Goal: Task Accomplishment & Management: Complete application form

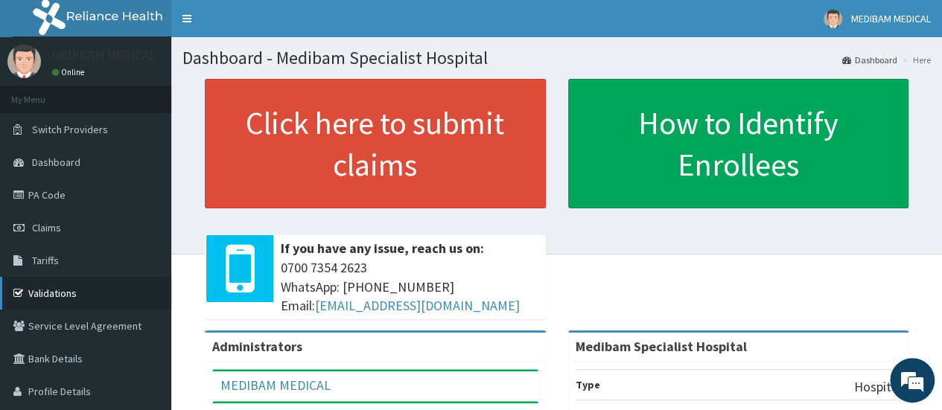
click at [31, 294] on link "Validations" at bounding box center [85, 293] width 171 height 33
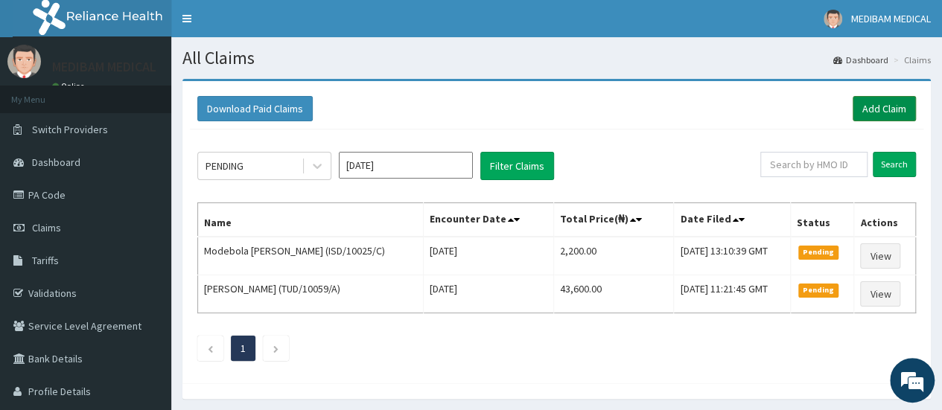
click at [877, 108] on link "Add Claim" at bounding box center [884, 108] width 63 height 25
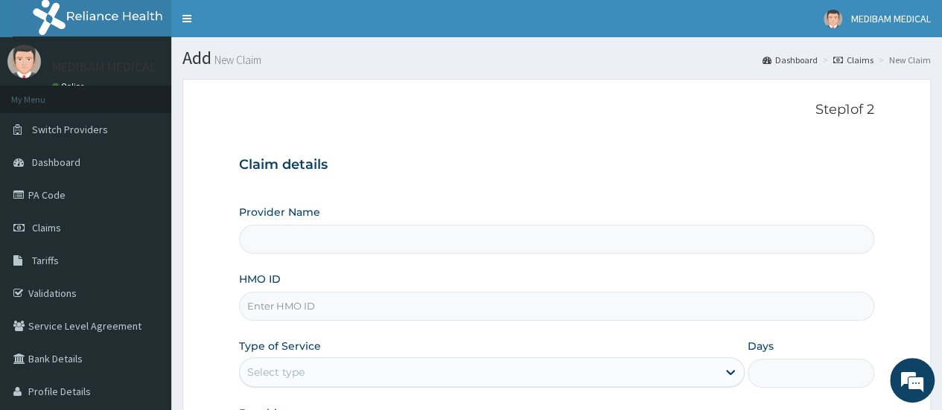
type input "Medibam Specialist Hospital"
click at [315, 305] on input "HMO ID" at bounding box center [556, 306] width 635 height 29
type input "c"
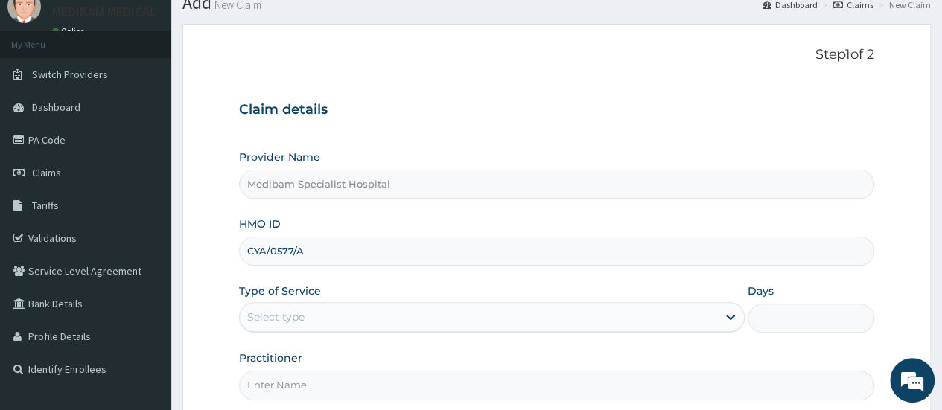
scroll to position [74, 0]
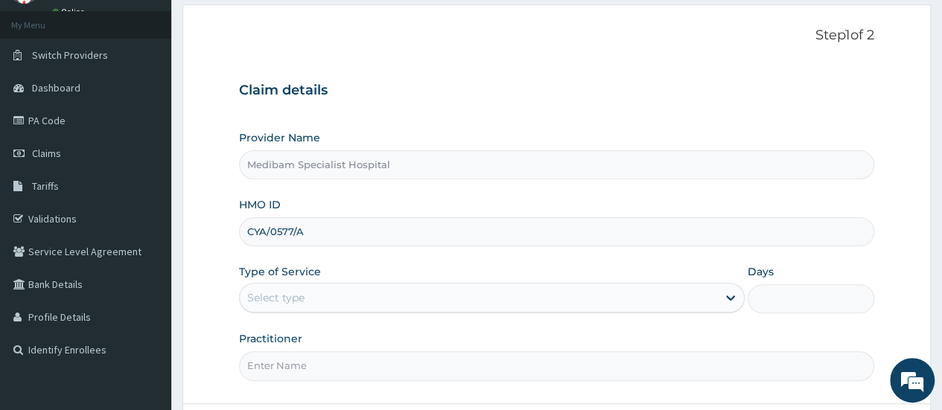
type input "CYA/0577/A"
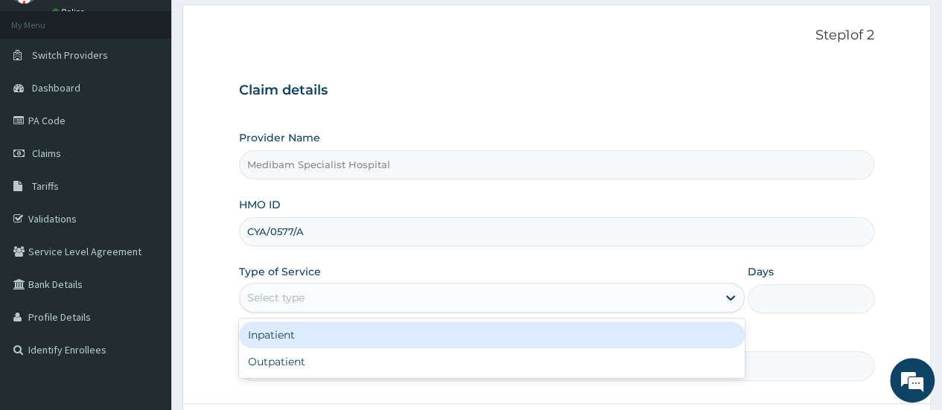
click at [349, 297] on div "Select type" at bounding box center [478, 298] width 477 height 24
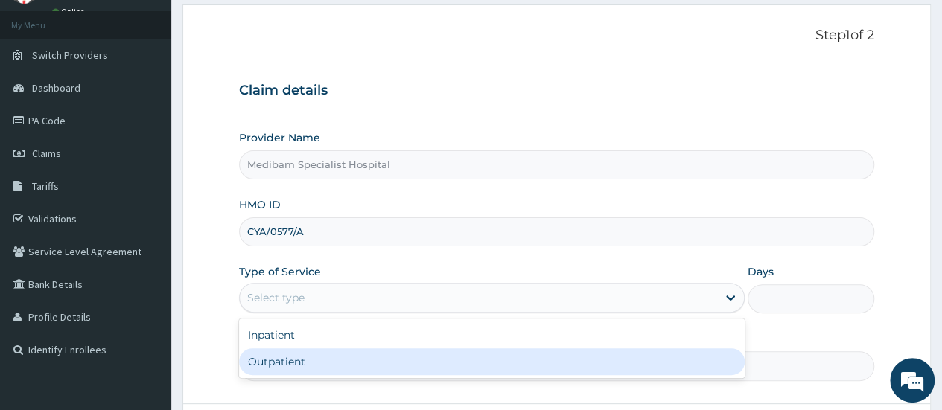
click at [431, 367] on div "Outpatient" at bounding box center [492, 362] width 506 height 27
type input "1"
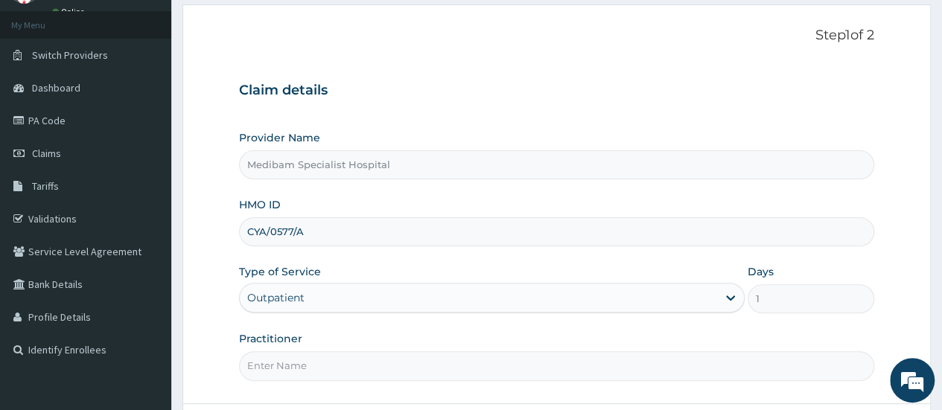
scroll to position [149, 0]
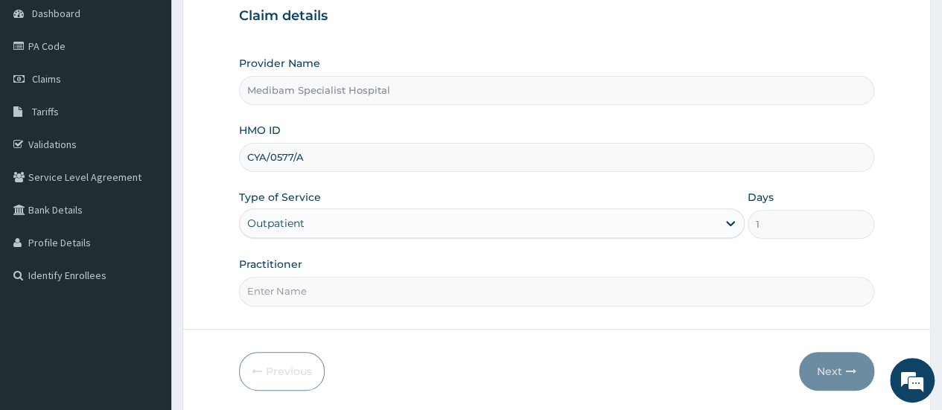
click at [422, 296] on input "Practitioner" at bounding box center [556, 291] width 635 height 29
type input "DR AGHWANA"
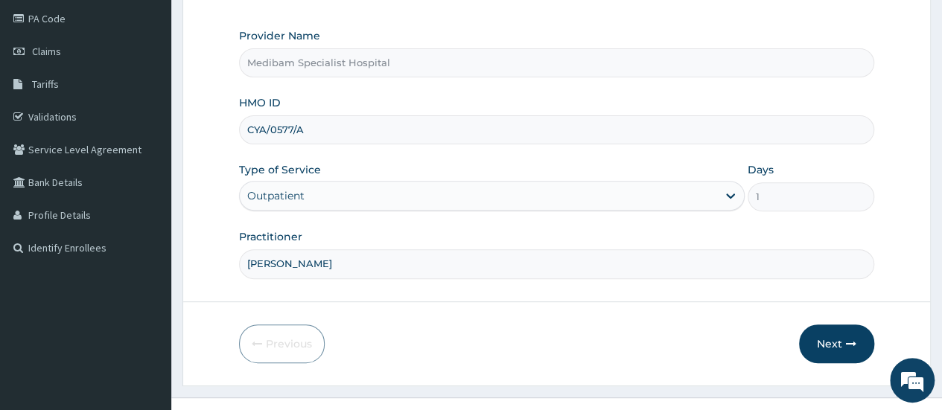
scroll to position [198, 0]
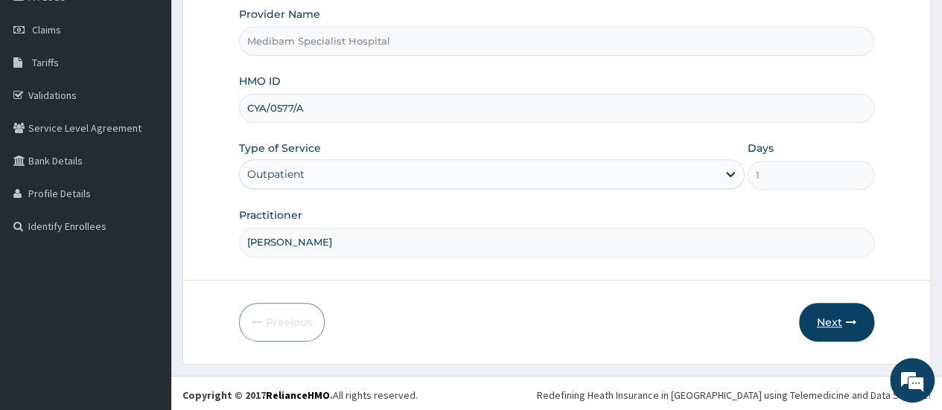
click at [834, 317] on button "Next" at bounding box center [836, 322] width 75 height 39
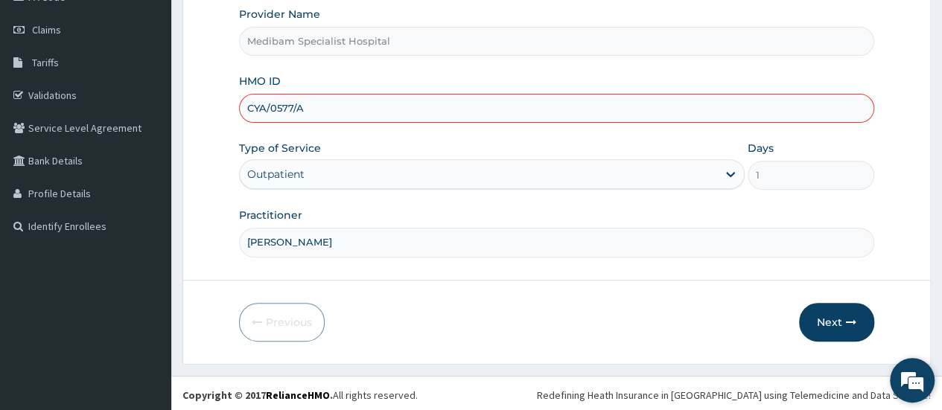
scroll to position [0, 0]
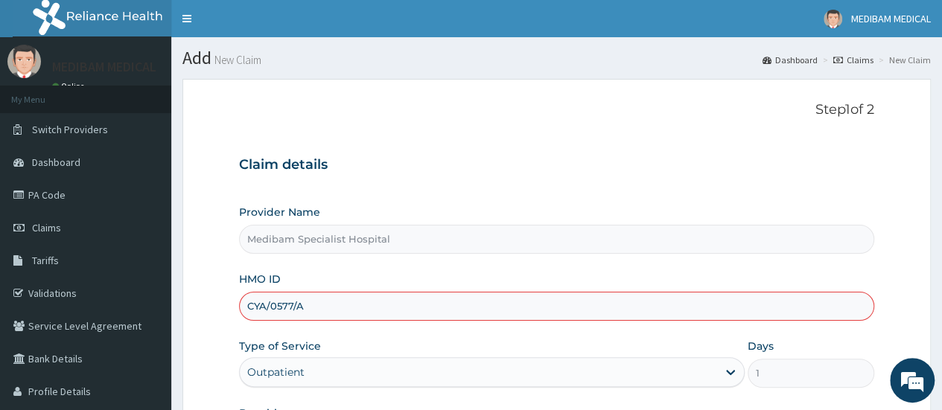
click at [270, 306] on input "CYA/0577/A" at bounding box center [556, 306] width 635 height 29
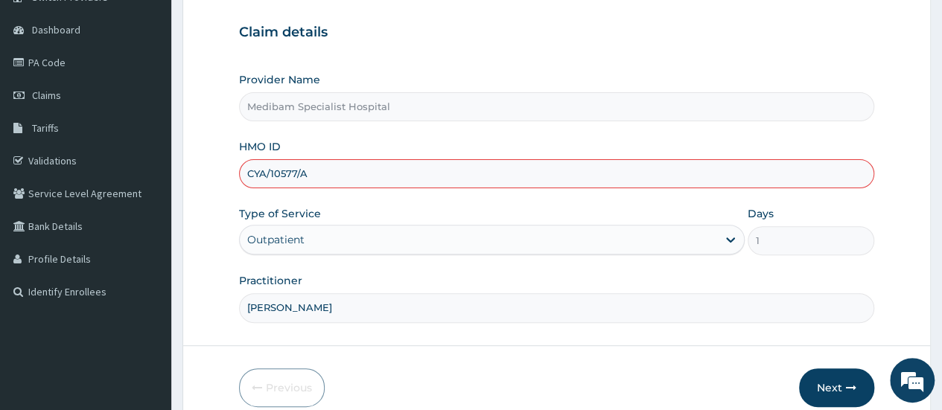
scroll to position [198, 0]
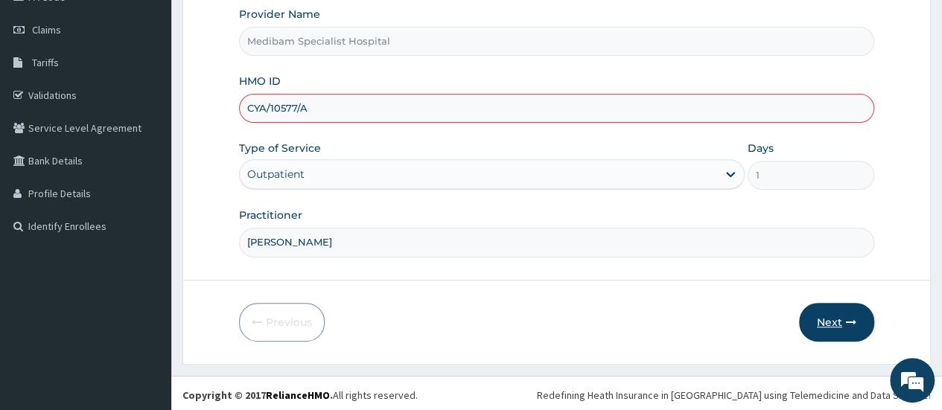
type input "CYA/10577/A"
click at [848, 328] on button "Next" at bounding box center [836, 322] width 75 height 39
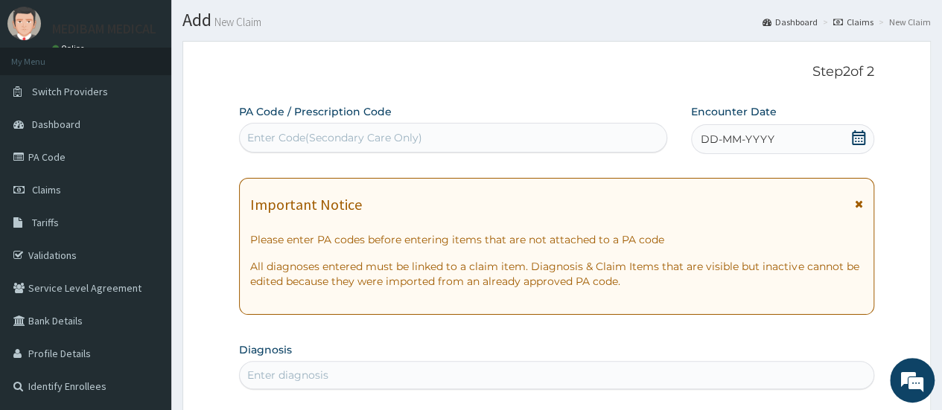
scroll to position [0, 0]
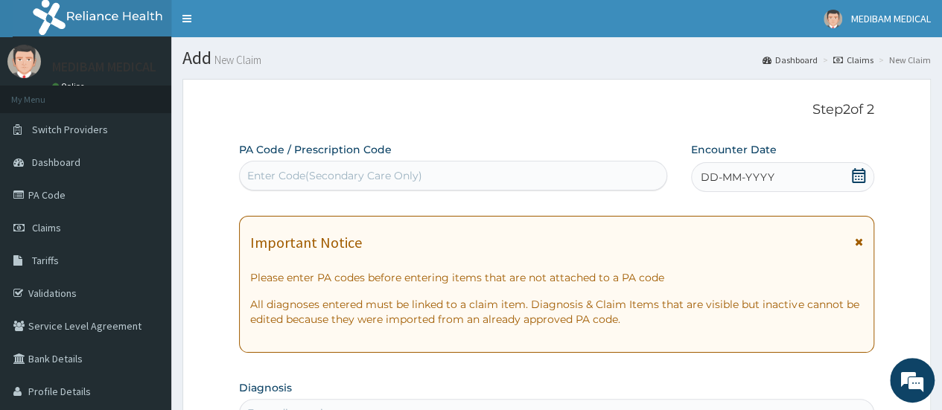
click at [769, 179] on span "DD-MM-YYYY" at bounding box center [738, 177] width 74 height 15
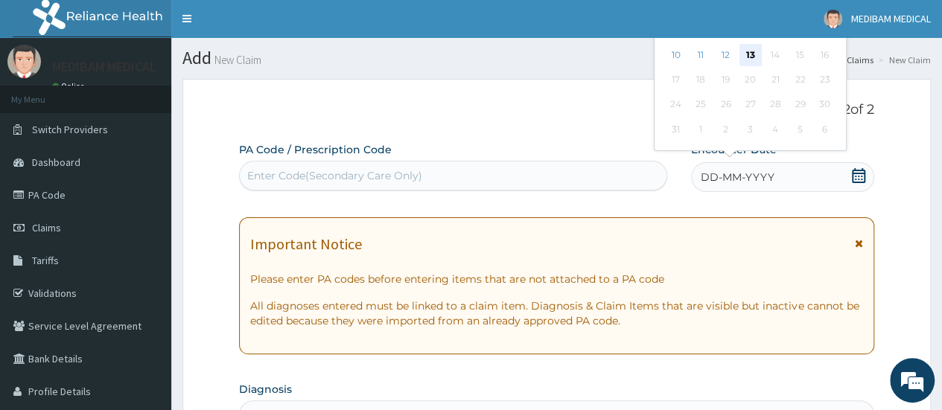
click at [745, 58] on div "13" at bounding box center [750, 55] width 22 height 22
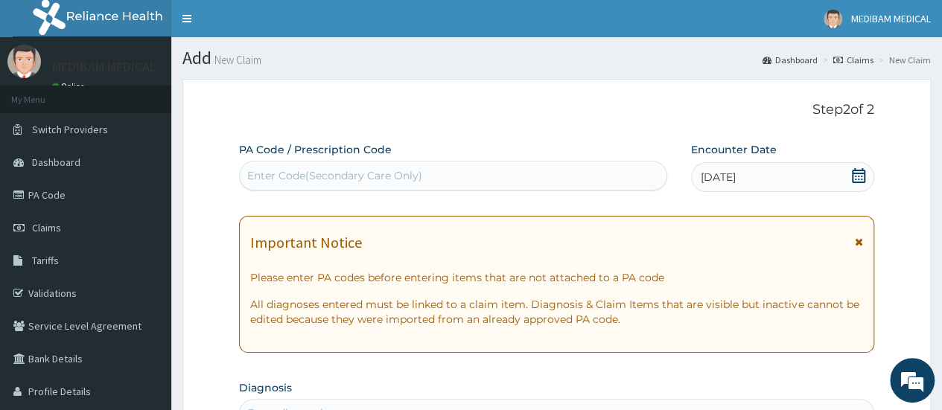
click at [337, 171] on div "Enter Code(Secondary Care Only)" at bounding box center [334, 175] width 175 height 15
drag, startPoint x: 323, startPoint y: 165, endPoint x: 255, endPoint y: 197, distance: 76.0
click at [295, 175] on div "Enter Code(Secondary Care Only)" at bounding box center [334, 175] width 175 height 15
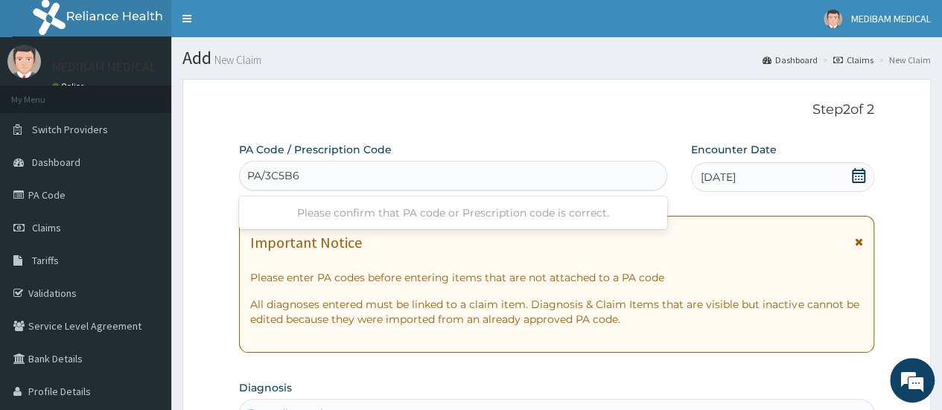
type input "PA/3C5B67"
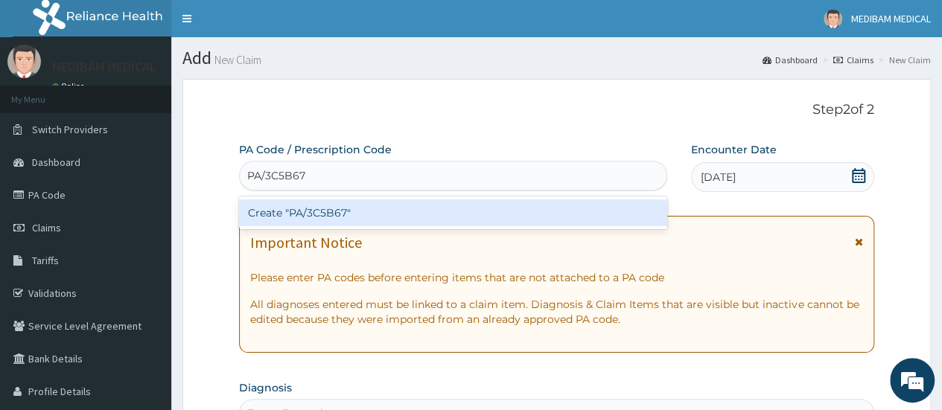
click at [307, 212] on div "Create "PA/3C5B67"" at bounding box center [453, 213] width 428 height 27
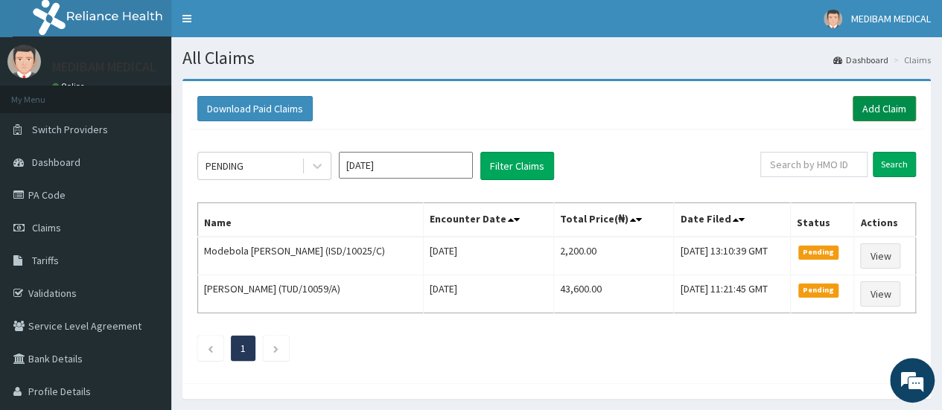
click at [892, 102] on link "Add Claim" at bounding box center [884, 108] width 63 height 25
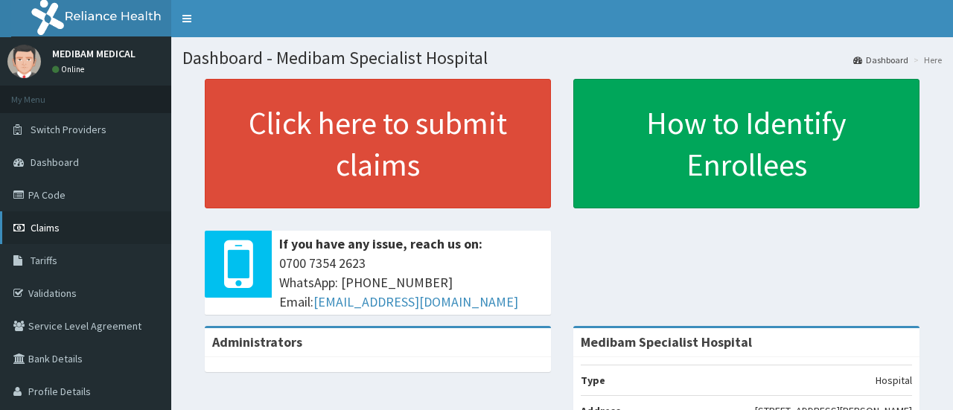
click at [45, 230] on span "Claims" at bounding box center [45, 227] width 29 height 13
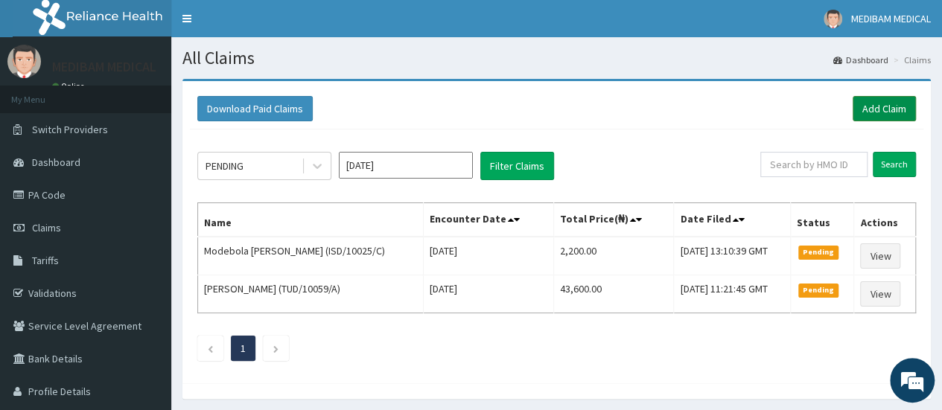
click at [897, 107] on link "Add Claim" at bounding box center [884, 108] width 63 height 25
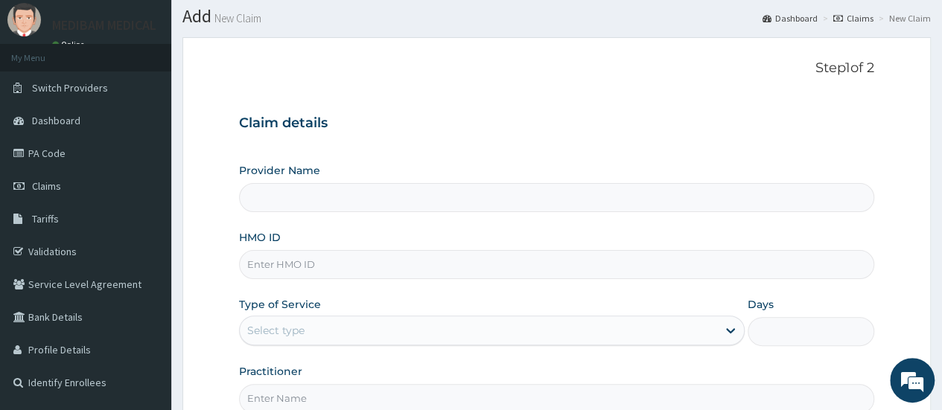
scroll to position [74, 0]
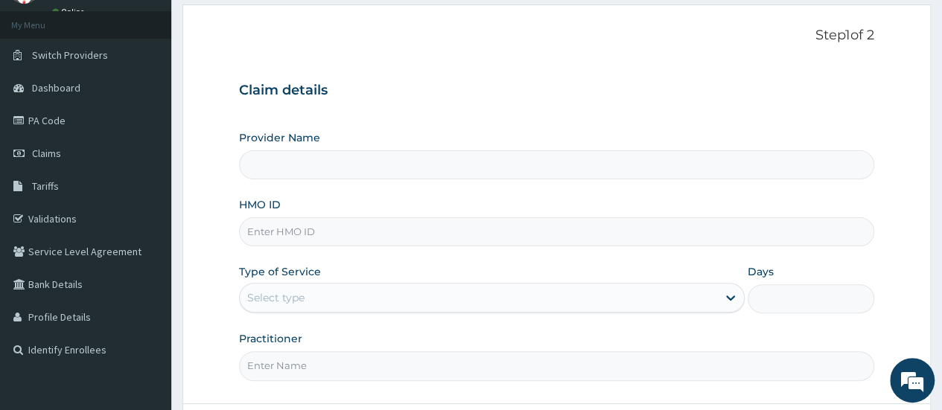
type input "Medibam Specialist Hospital"
click at [314, 227] on input "HMO ID" at bounding box center [556, 231] width 635 height 29
type input "CYA/10577/A"
click at [323, 297] on div "Select type" at bounding box center [478, 298] width 477 height 24
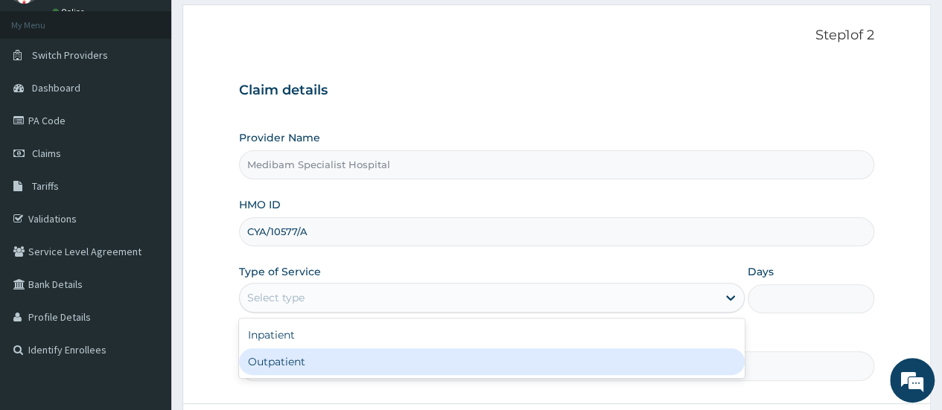
click at [331, 360] on div "Outpatient" at bounding box center [492, 362] width 506 height 27
type input "1"
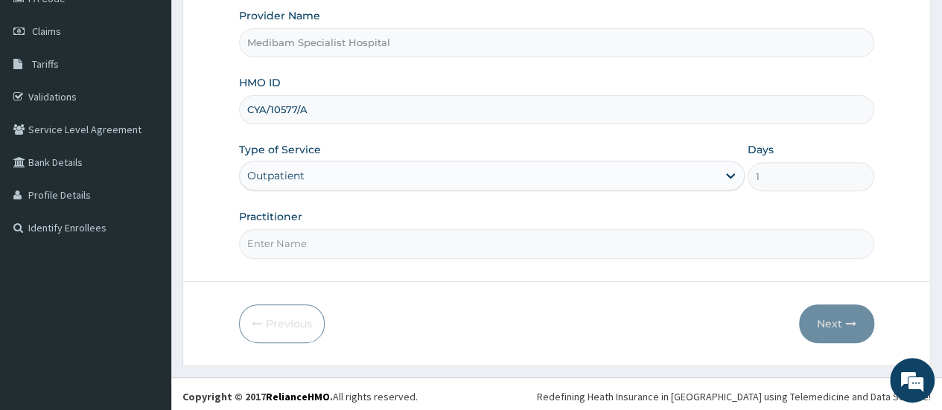
scroll to position [198, 0]
click at [410, 258] on form "Step 1 of 2 Claim details Provider Name Medibam Specialist Hospital HMO ID CYA/…" at bounding box center [556, 122] width 749 height 483
click at [377, 245] on input "Practitioner" at bounding box center [556, 242] width 635 height 29
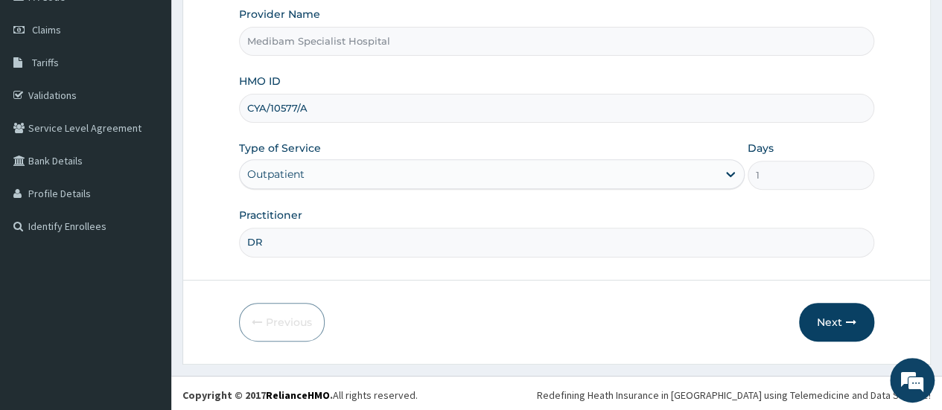
type input "D"
type input "DR BANKOLE"
click at [827, 314] on button "Next" at bounding box center [836, 322] width 75 height 39
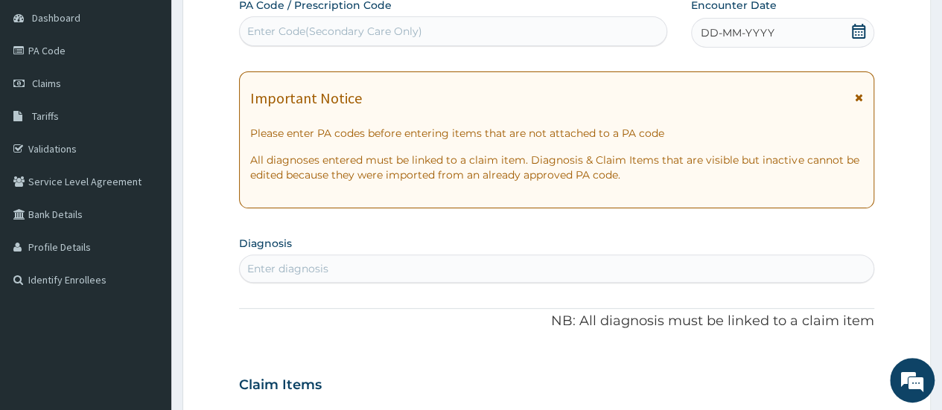
scroll to position [124, 0]
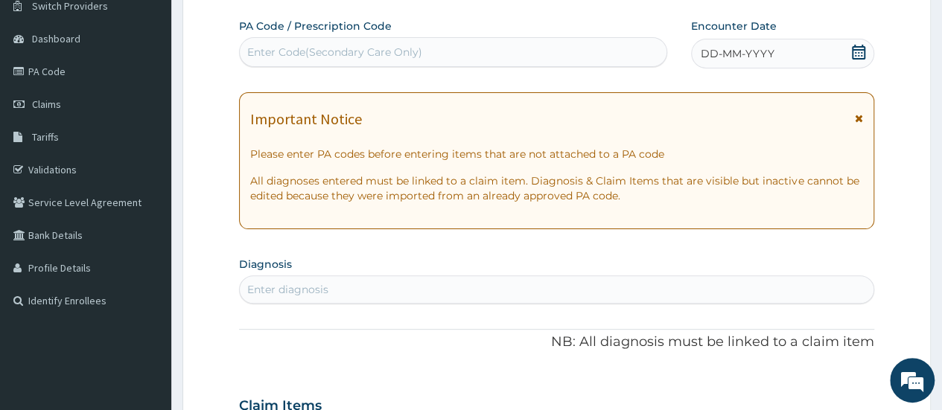
click at [321, 48] on div "Enter Code(Secondary Care Only)" at bounding box center [334, 52] width 175 height 15
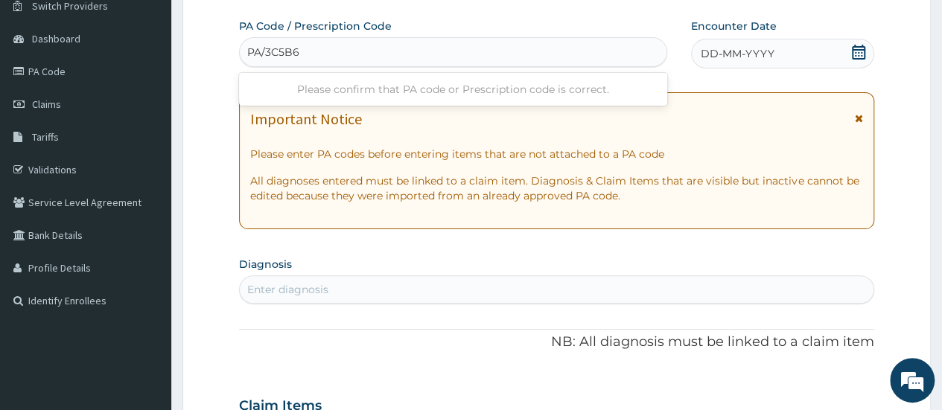
type input "PA/3C5B67"
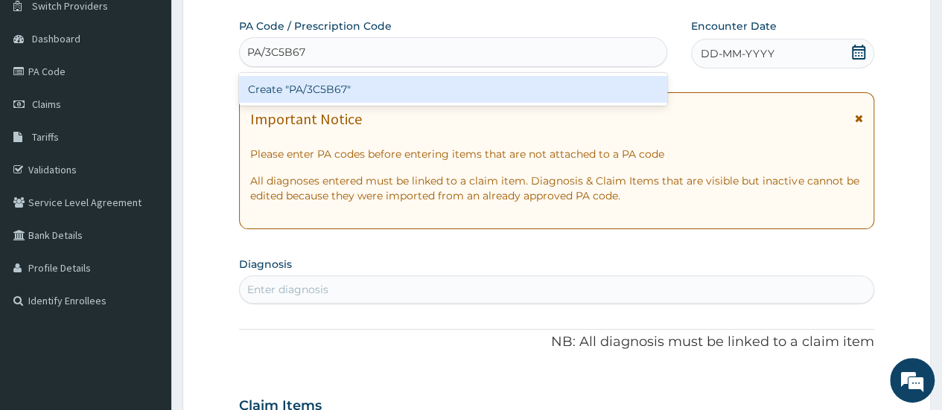
click at [320, 94] on div "Create "PA/3C5B67"" at bounding box center [453, 89] width 428 height 27
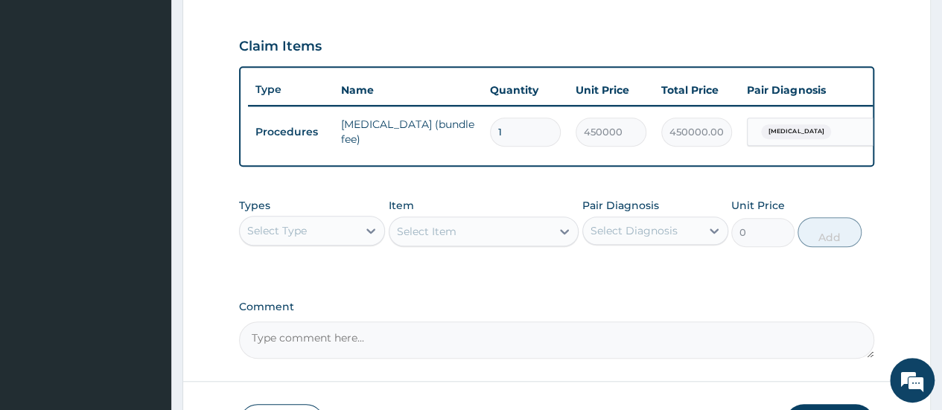
scroll to position [562, 0]
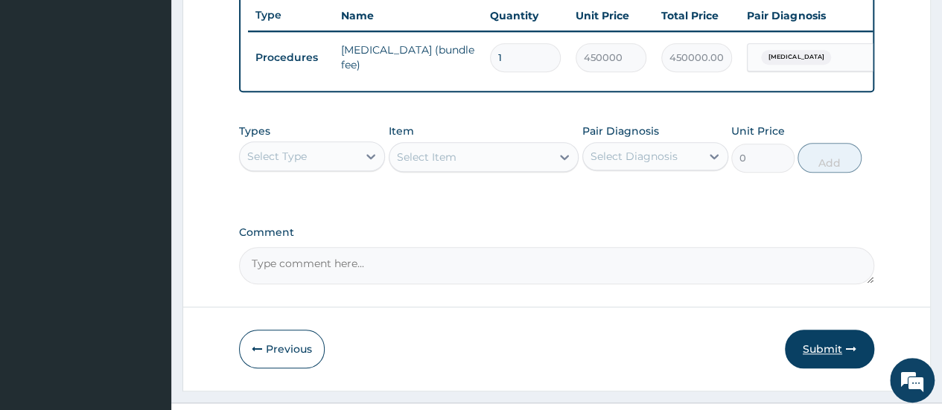
click at [818, 357] on button "Submit" at bounding box center [829, 349] width 89 height 39
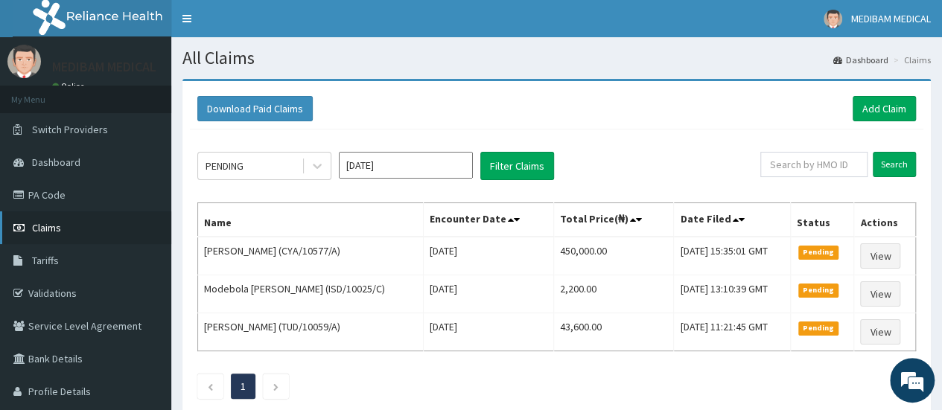
click at [39, 228] on span "Claims" at bounding box center [46, 227] width 29 height 13
click at [877, 109] on link "Add Claim" at bounding box center [884, 108] width 63 height 25
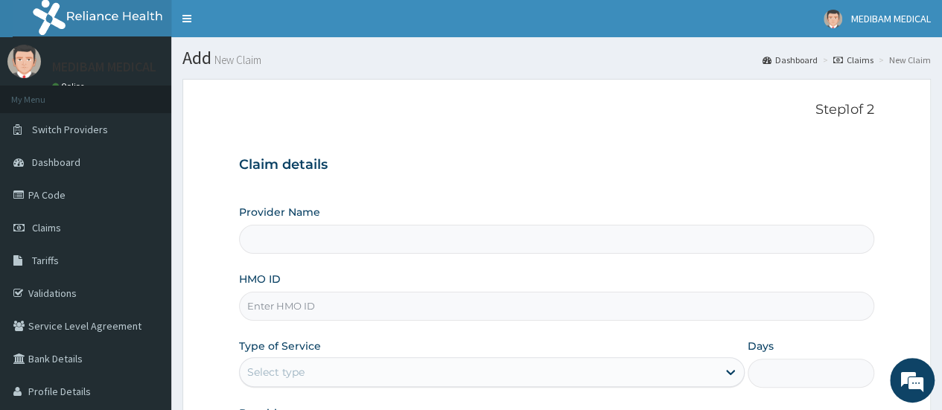
type input "Medibam Specialist Hospital"
click at [293, 306] on input "HMO ID" at bounding box center [556, 306] width 635 height 29
type input "DLL/10016/c"
click at [608, 364] on div "Select type" at bounding box center [478, 372] width 477 height 24
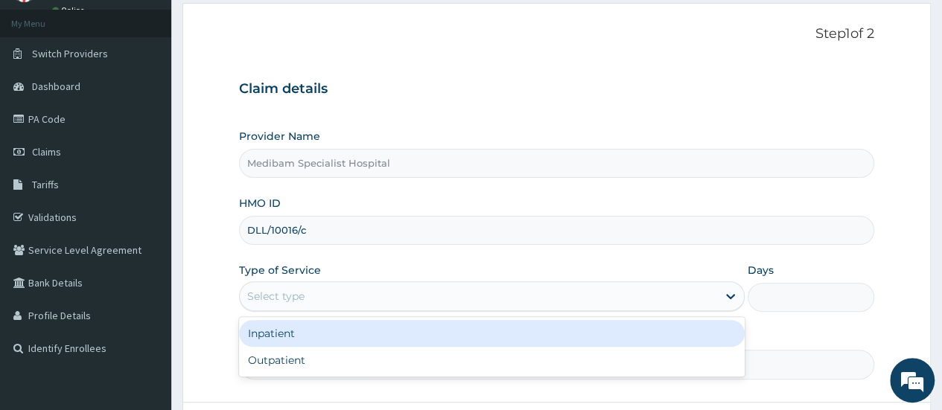
scroll to position [149, 0]
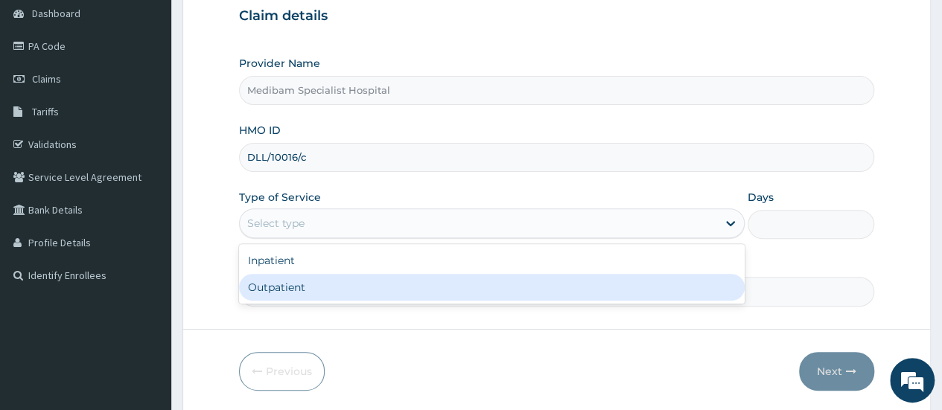
click at [420, 291] on div "Outpatient" at bounding box center [492, 287] width 506 height 27
type input "1"
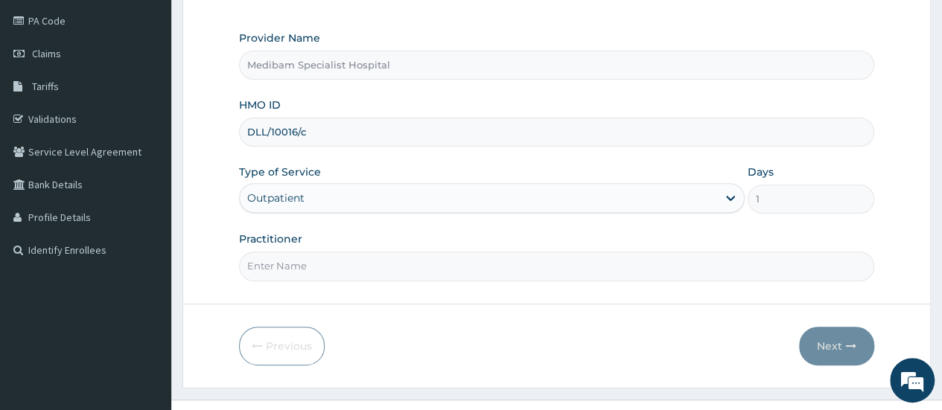
scroll to position [198, 0]
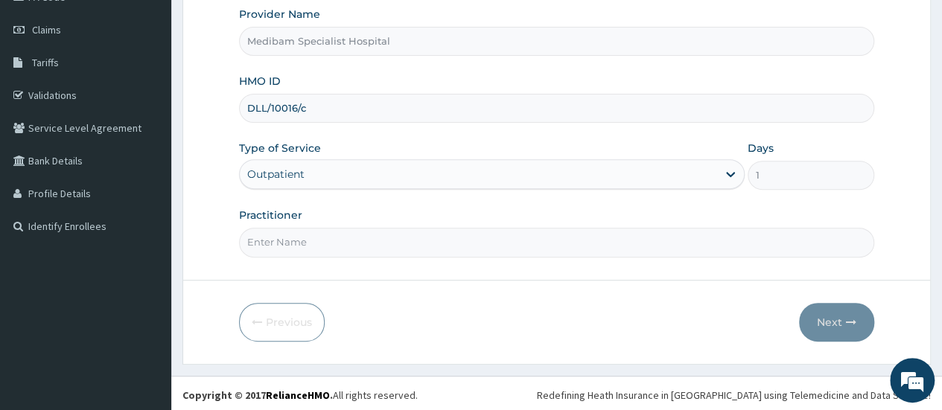
click at [427, 250] on input "Practitioner" at bounding box center [556, 242] width 635 height 29
type input "DR AGHWANA"
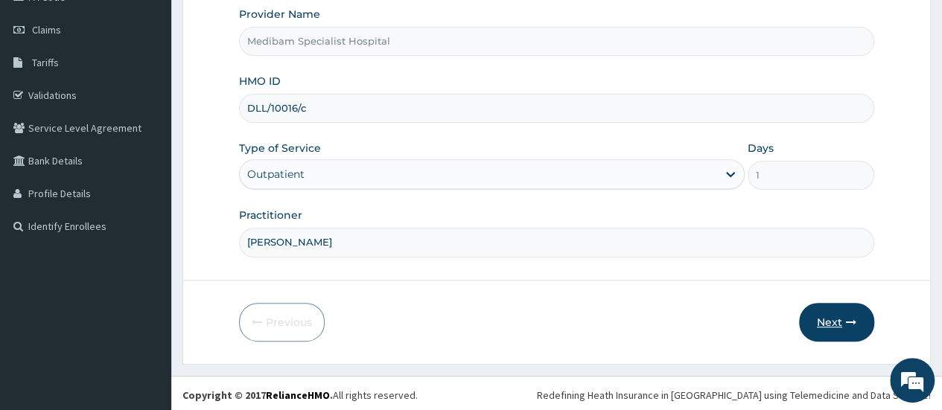
click at [833, 323] on button "Next" at bounding box center [836, 322] width 75 height 39
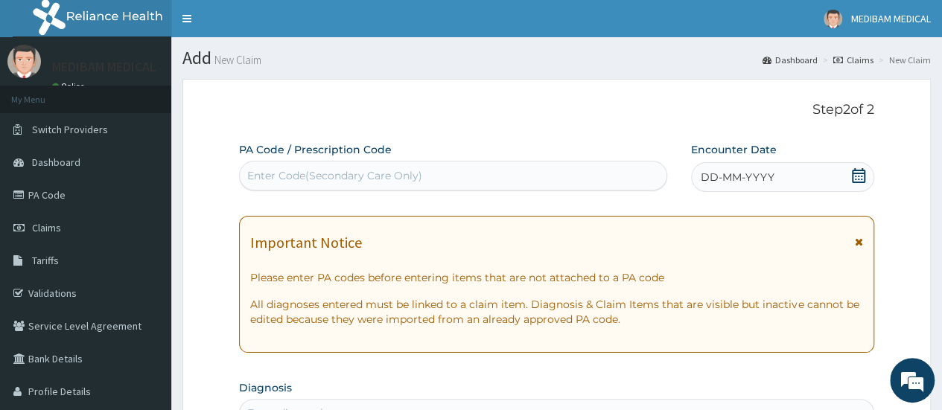
scroll to position [0, 0]
click at [738, 170] on span "DD-MM-YYYY" at bounding box center [738, 177] width 74 height 15
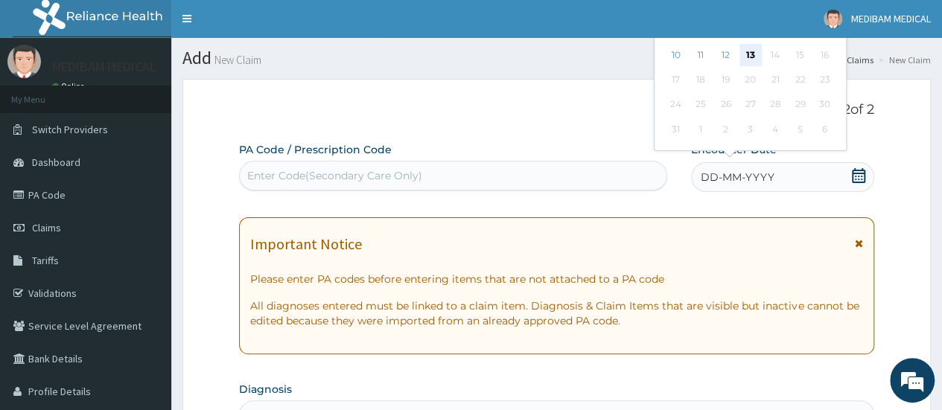
click at [743, 59] on div "13" at bounding box center [750, 55] width 22 height 22
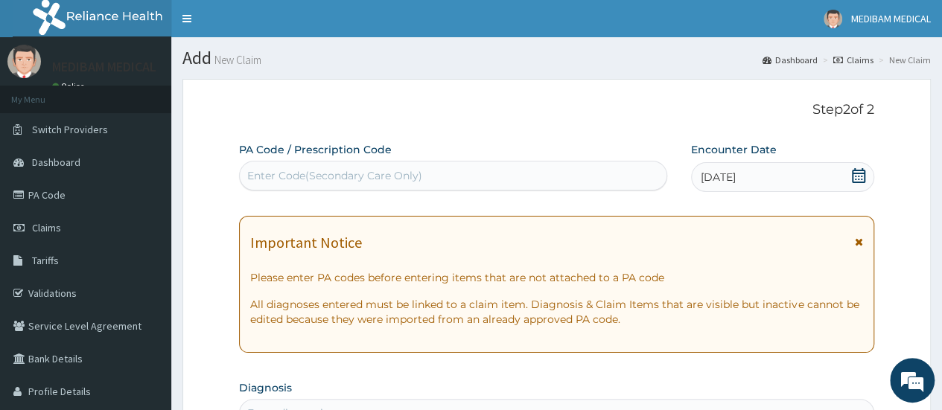
click at [270, 175] on div "Enter Code(Secondary Care Only)" at bounding box center [334, 175] width 175 height 15
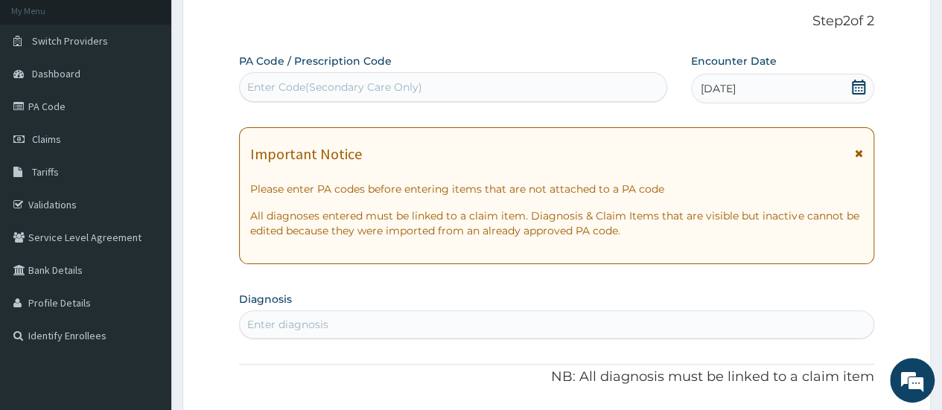
scroll to position [223, 0]
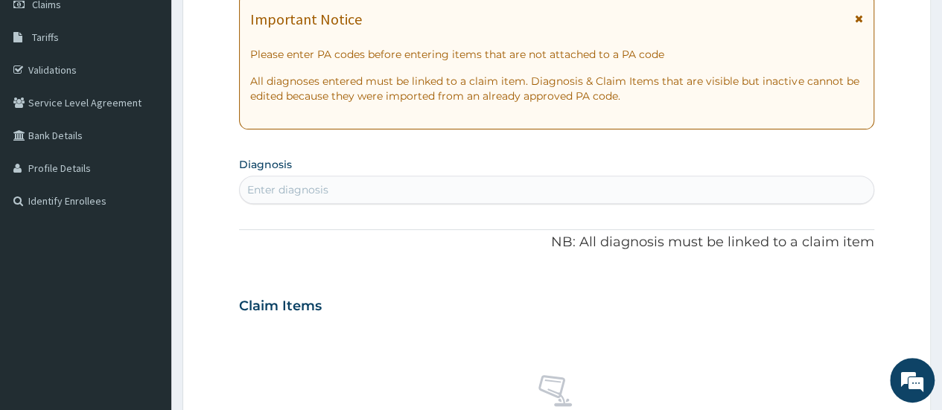
click at [299, 192] on div "Enter diagnosis" at bounding box center [287, 189] width 81 height 15
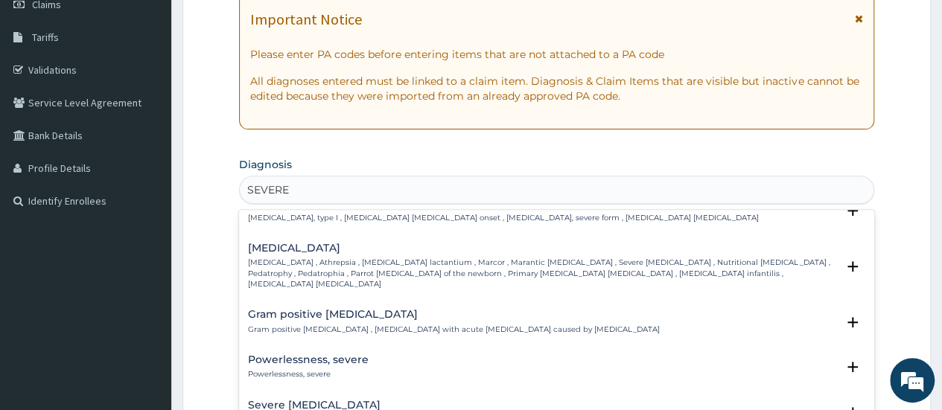
scroll to position [1552, 0]
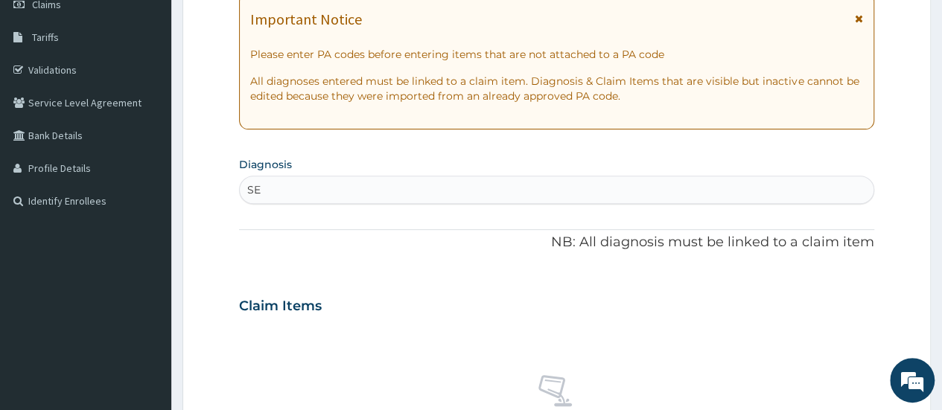
type input "S"
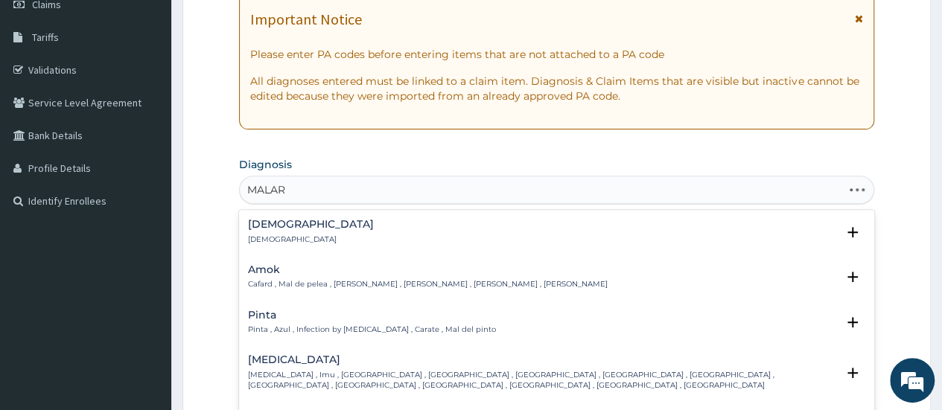
type input "MALARI"
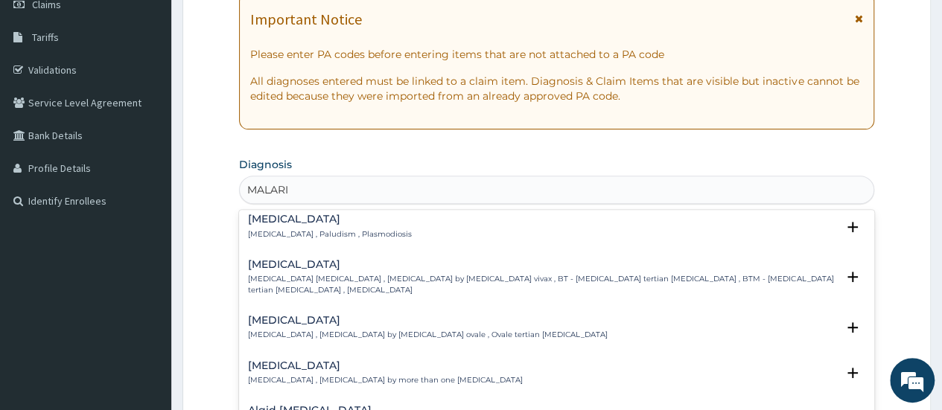
scroll to position [0, 0]
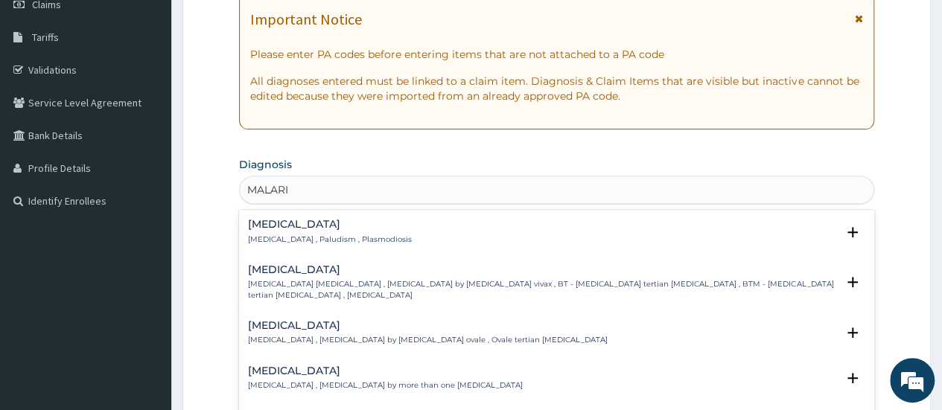
click at [269, 226] on h4 "Malaria" at bounding box center [330, 224] width 164 height 11
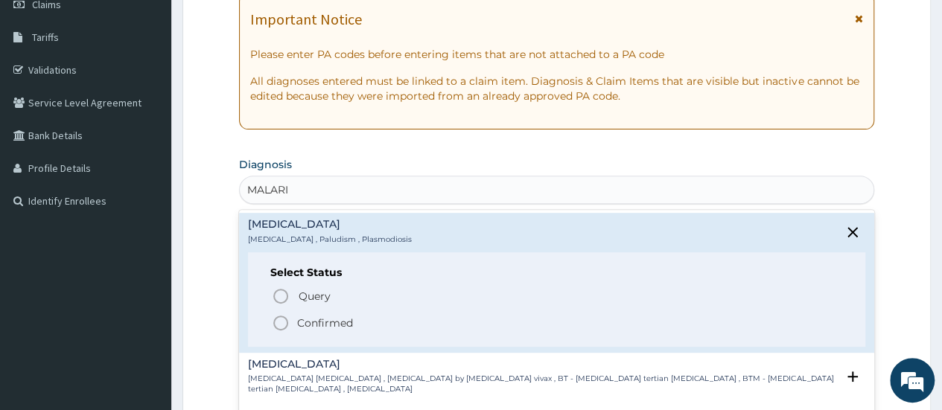
click at [281, 323] on icon "status option filled" at bounding box center [281, 323] width 18 height 18
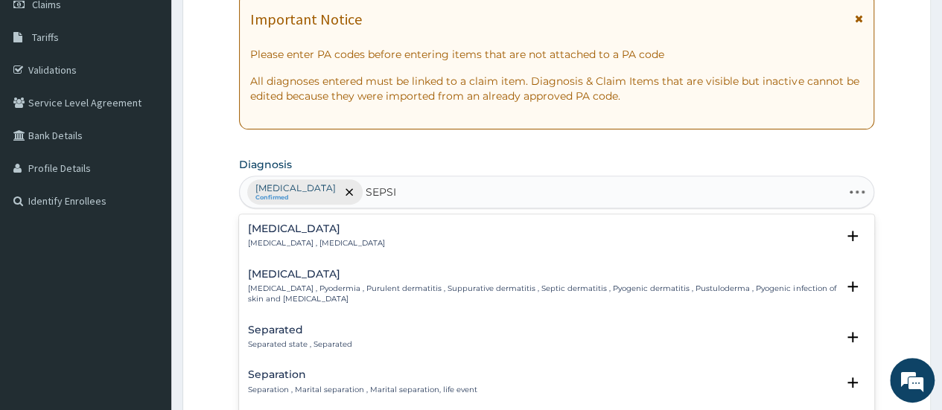
type input "SEPSIS"
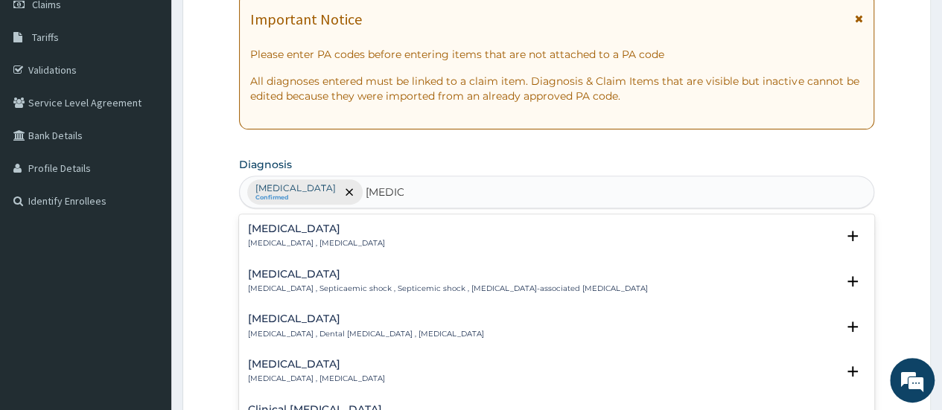
click at [263, 234] on h4 "Sepsis" at bounding box center [316, 228] width 137 height 11
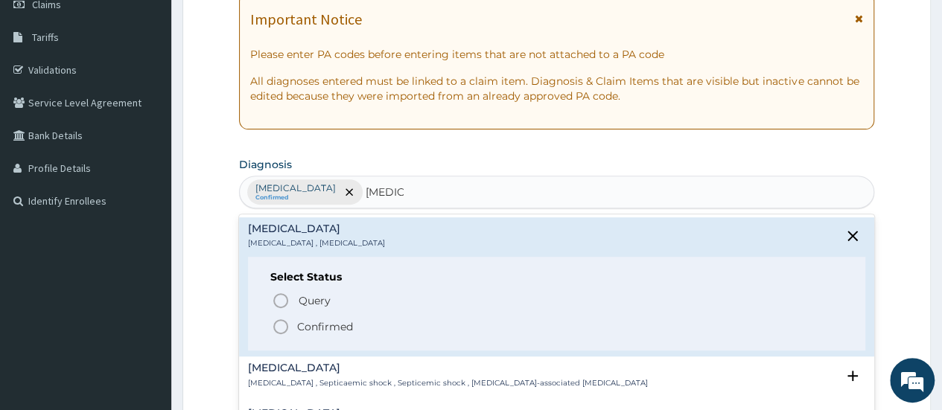
click at [278, 323] on icon "status option filled" at bounding box center [281, 327] width 18 height 18
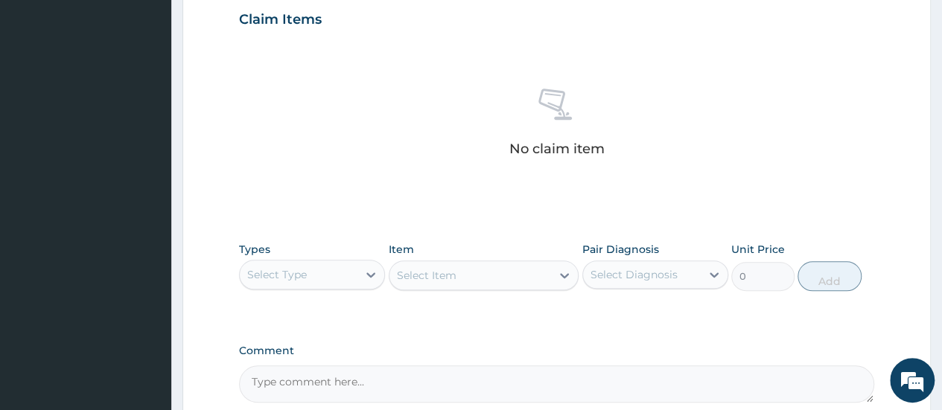
scroll to position [596, 0]
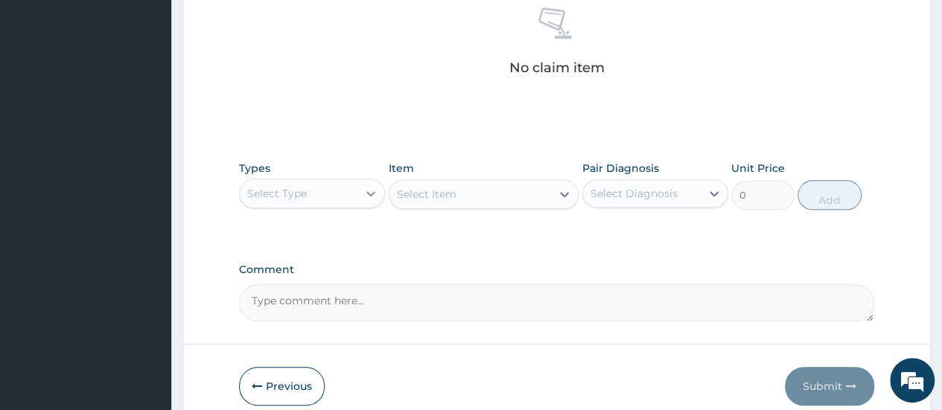
click at [373, 194] on icon at bounding box center [370, 193] width 15 height 15
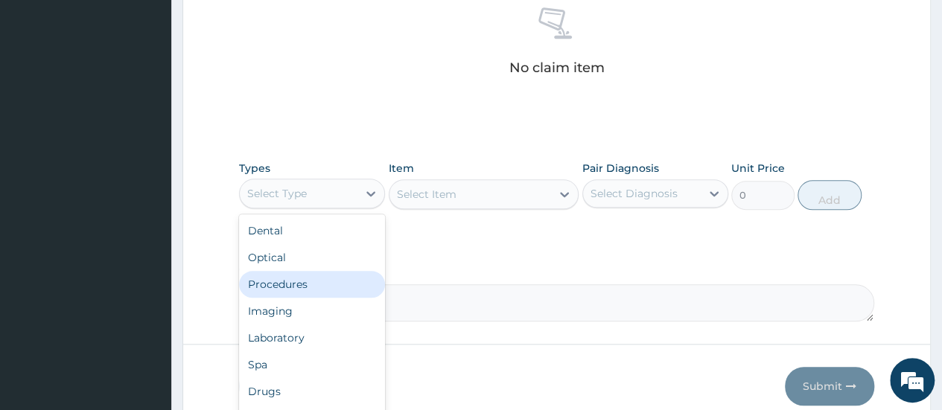
click at [297, 289] on div "Procedures" at bounding box center [312, 284] width 146 height 27
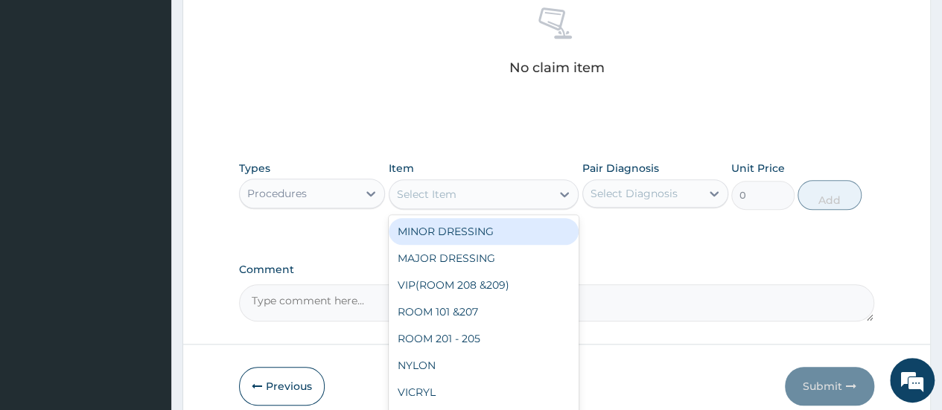
click at [565, 194] on icon at bounding box center [564, 194] width 9 height 5
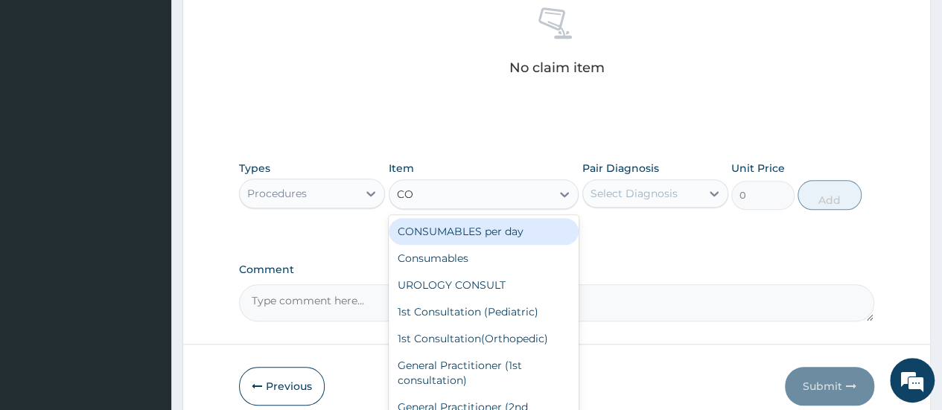
type input "CON"
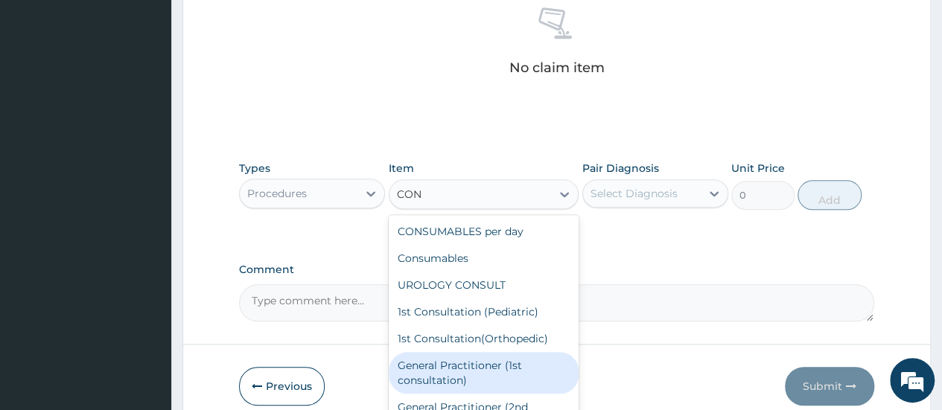
click at [481, 367] on div "General Practitioner (1st consultation)" at bounding box center [484, 373] width 191 height 42
type input "1500"
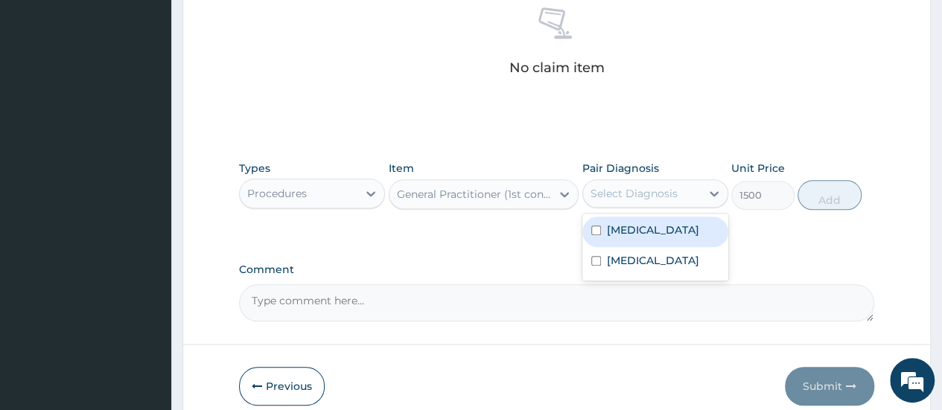
click at [675, 198] on div "Select Diagnosis" at bounding box center [634, 193] width 87 height 15
drag, startPoint x: 623, startPoint y: 232, endPoint x: 621, endPoint y: 263, distance: 31.3
click at [623, 234] on label "Malaria" at bounding box center [653, 230] width 92 height 15
checkbox input "true"
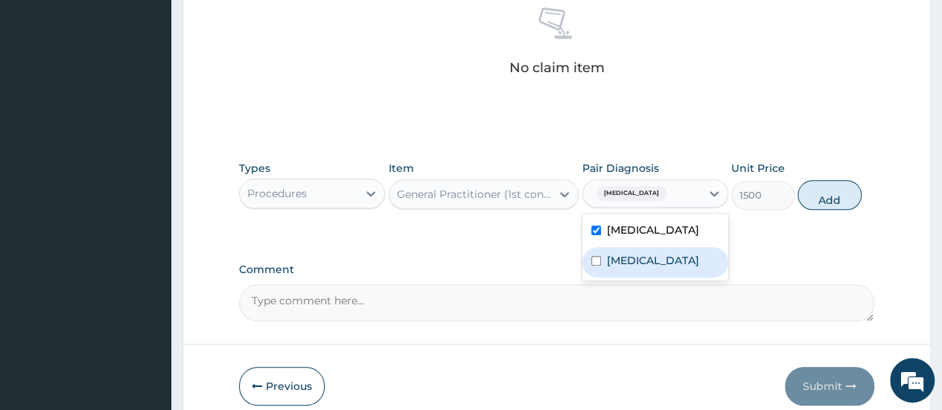
drag, startPoint x: 621, startPoint y: 264, endPoint x: 636, endPoint y: 257, distance: 16.7
click at [624, 263] on label "Sepsis" at bounding box center [653, 260] width 92 height 15
checkbox input "true"
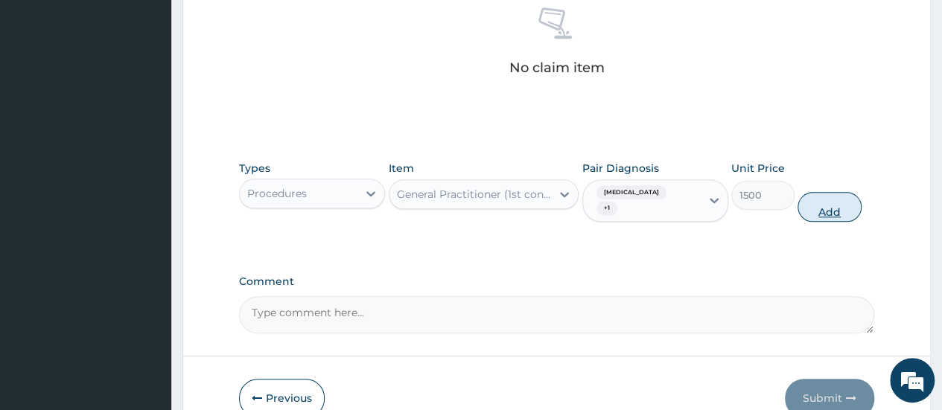
click at [836, 202] on button "Add" at bounding box center [829, 207] width 63 height 30
type input "0"
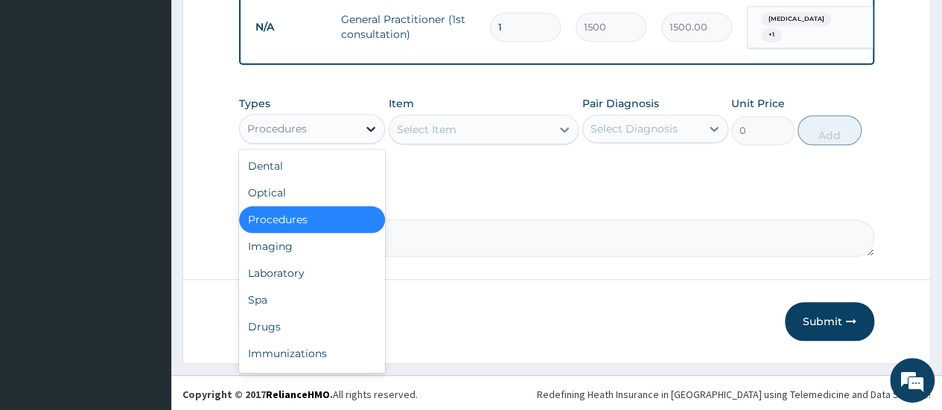
click at [370, 132] on icon at bounding box center [370, 128] width 15 height 15
click at [304, 272] on div "Laboratory" at bounding box center [312, 273] width 146 height 27
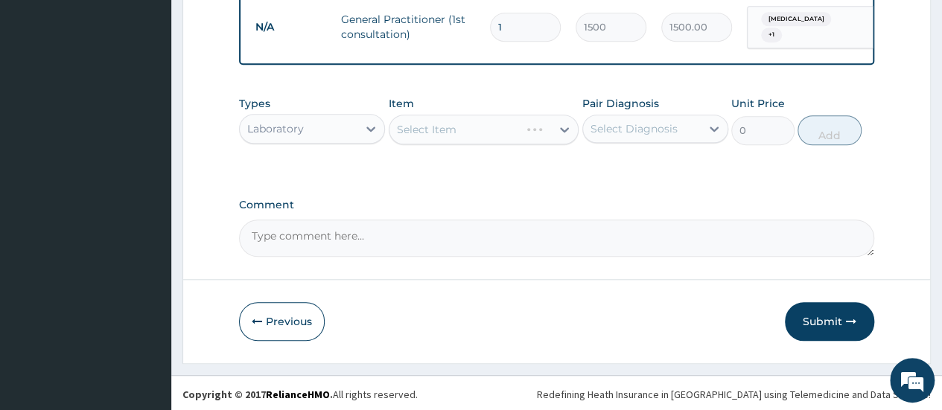
click at [565, 137] on div "Select Item" at bounding box center [484, 130] width 191 height 30
click at [565, 137] on icon at bounding box center [564, 129] width 15 height 15
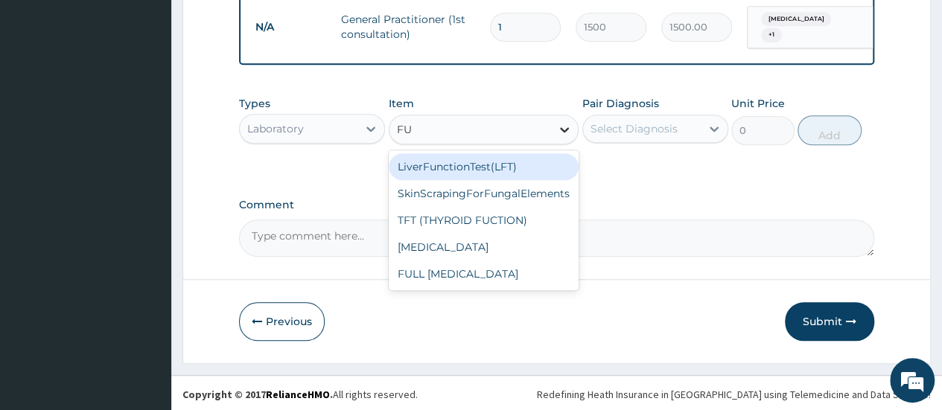
type input "FUL"
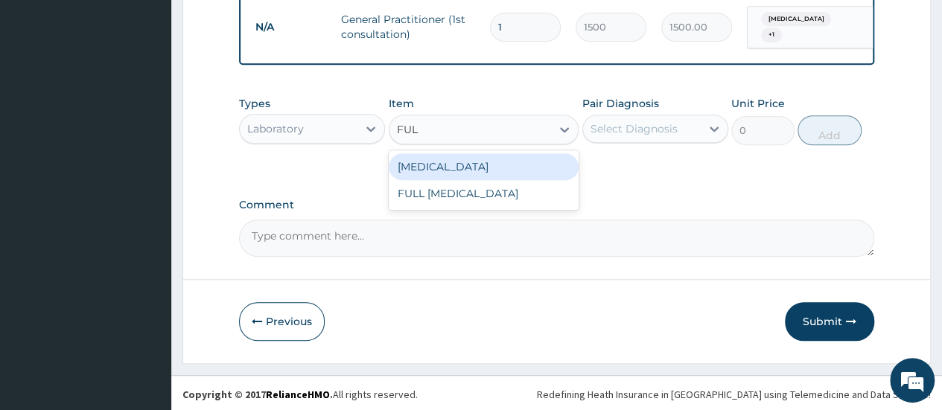
click at [449, 174] on div "Full blood count" at bounding box center [484, 166] width 191 height 27
type input "3000"
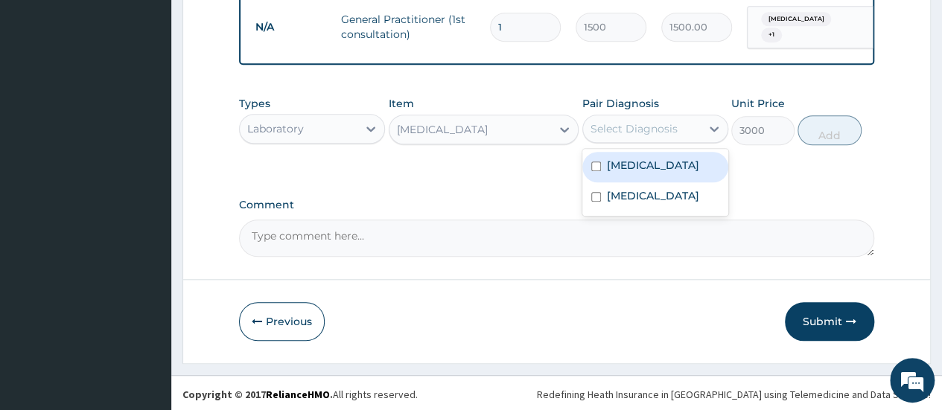
click at [612, 135] on div "Select Diagnosis" at bounding box center [634, 128] width 87 height 15
drag, startPoint x: 623, startPoint y: 169, endPoint x: 620, endPoint y: 177, distance: 8.5
click at [621, 173] on label "Malaria" at bounding box center [653, 165] width 92 height 15
checkbox input "true"
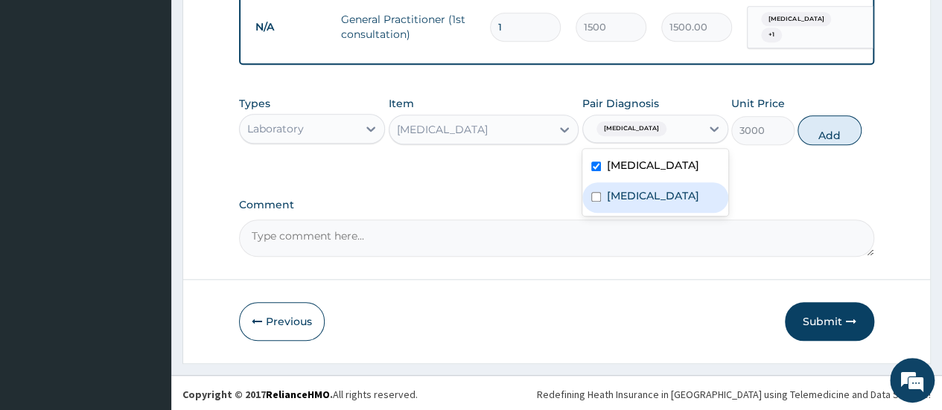
click at [616, 203] on label "Sepsis" at bounding box center [653, 195] width 92 height 15
checkbox input "true"
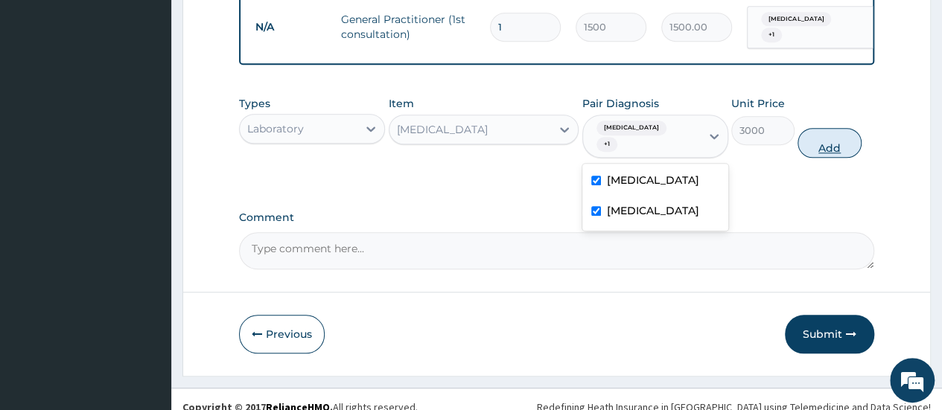
click at [813, 134] on button "Add" at bounding box center [829, 143] width 63 height 30
type input "0"
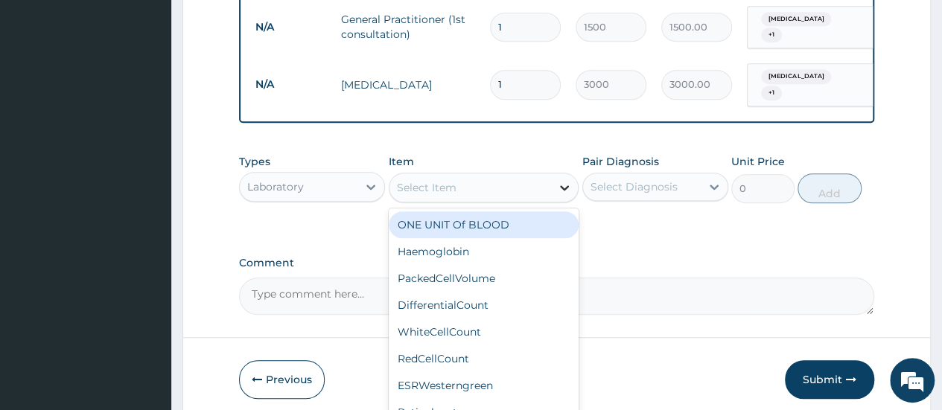
click at [565, 185] on icon at bounding box center [564, 187] width 15 height 15
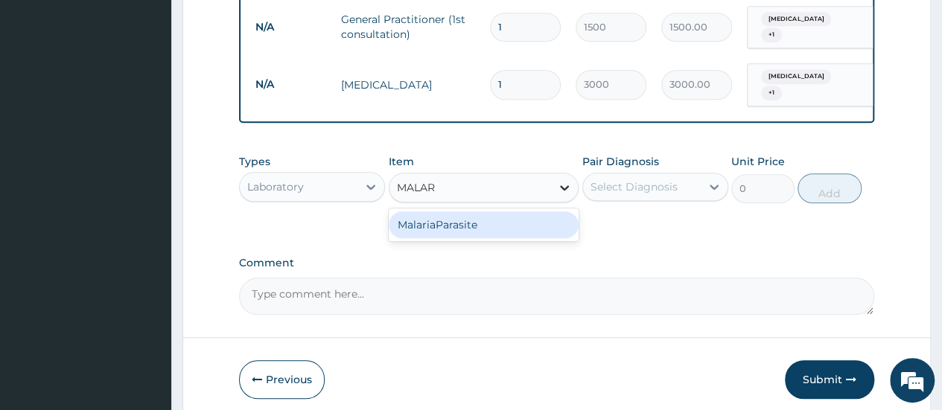
type input "MALARI"
click at [509, 223] on div "MalariaParasite" at bounding box center [484, 225] width 191 height 27
type input "1000"
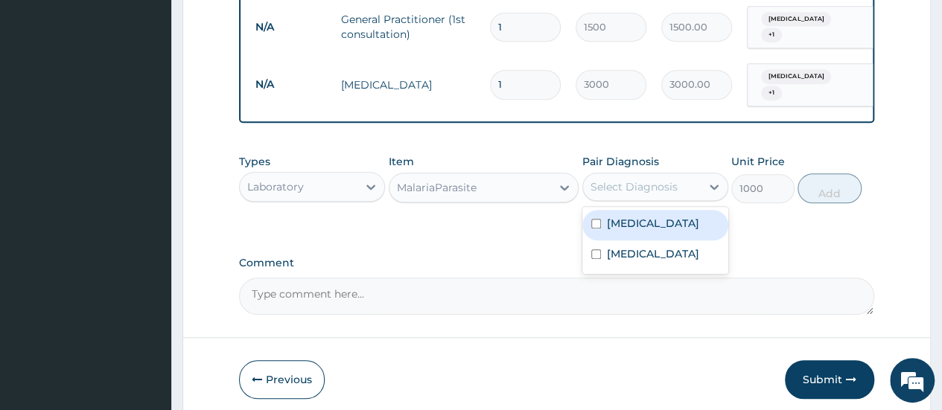
click at [629, 184] on div "Select Diagnosis" at bounding box center [634, 187] width 87 height 15
drag, startPoint x: 666, startPoint y: 223, endPoint x: 666, endPoint y: 250, distance: 26.8
click at [666, 225] on div "Malaria" at bounding box center [655, 225] width 146 height 31
checkbox input "true"
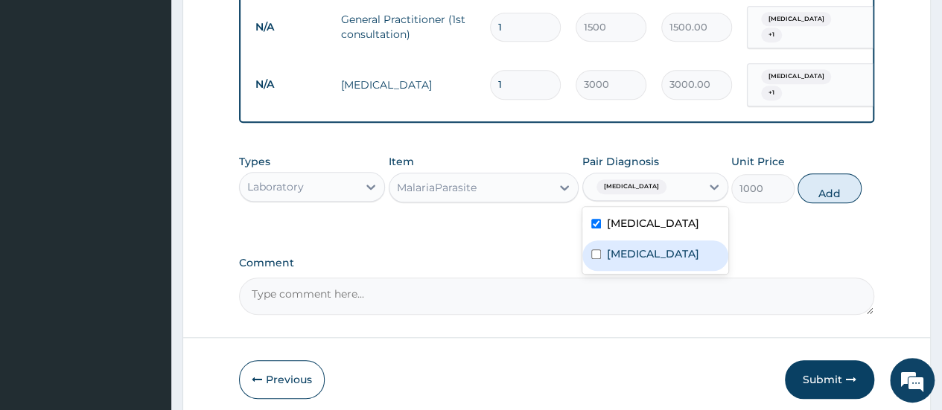
click at [666, 251] on div "Sepsis" at bounding box center [655, 256] width 146 height 31
checkbox input "true"
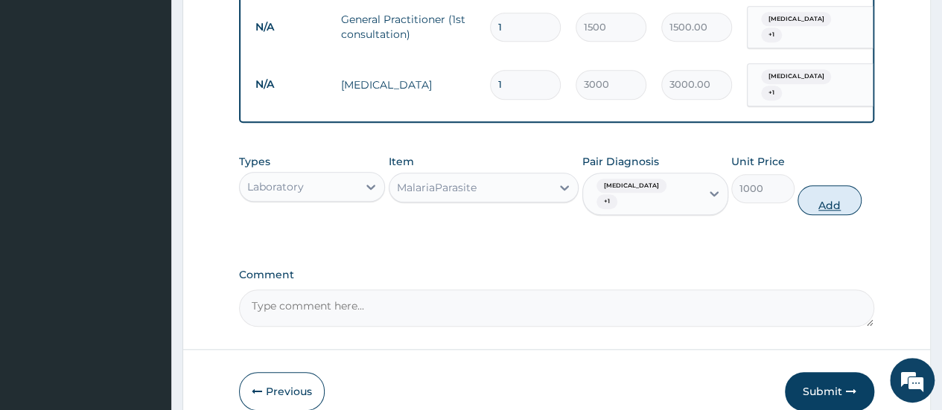
click at [845, 188] on button "Add" at bounding box center [829, 200] width 63 height 30
type input "0"
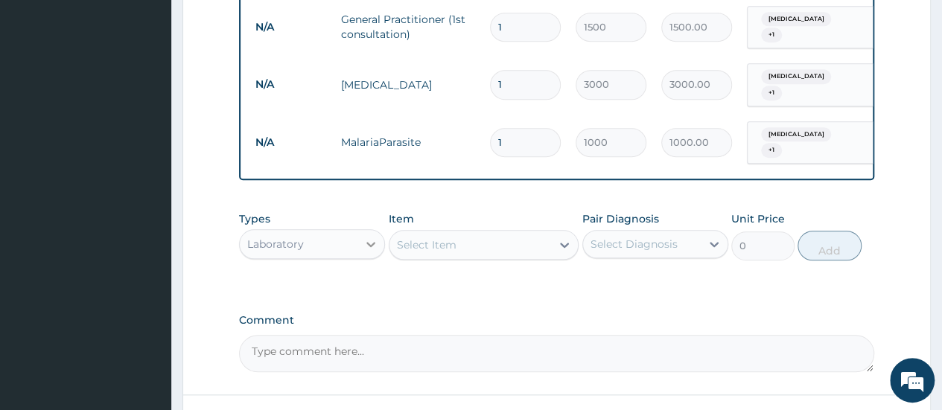
click at [369, 242] on icon at bounding box center [370, 244] width 9 height 5
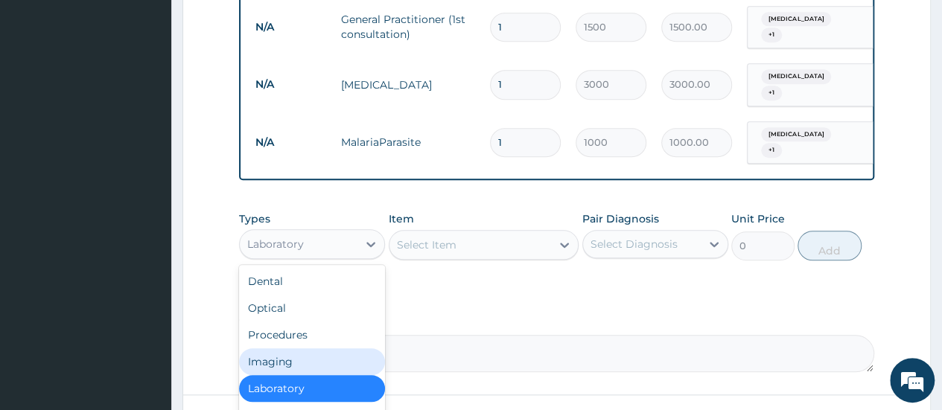
scroll to position [51, 0]
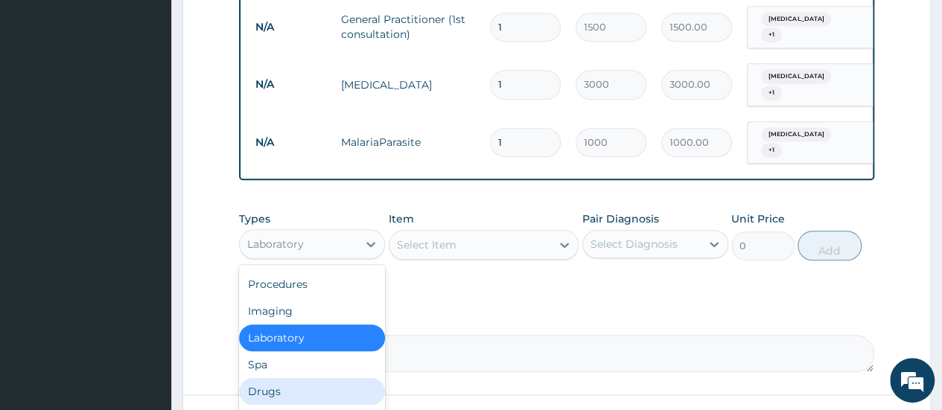
click at [283, 378] on div "Drugs" at bounding box center [312, 391] width 146 height 27
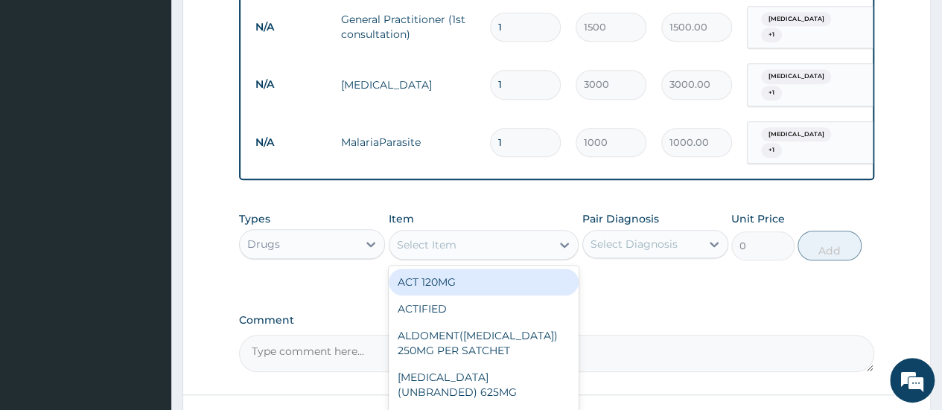
click at [566, 238] on icon at bounding box center [564, 245] width 15 height 15
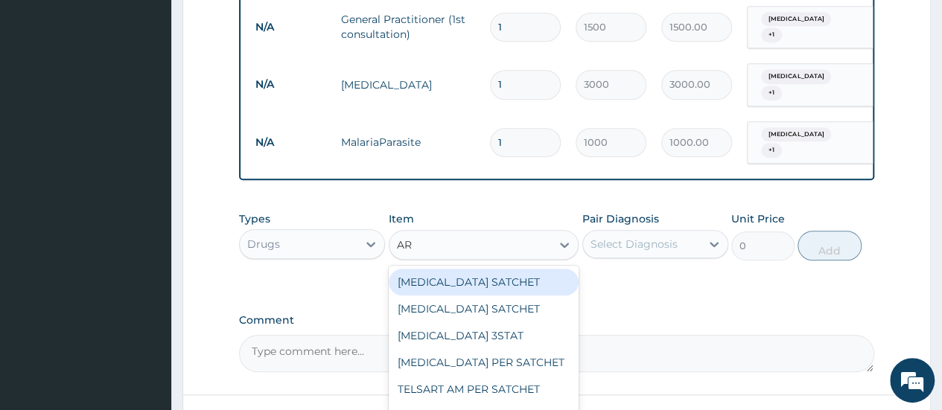
type input "A"
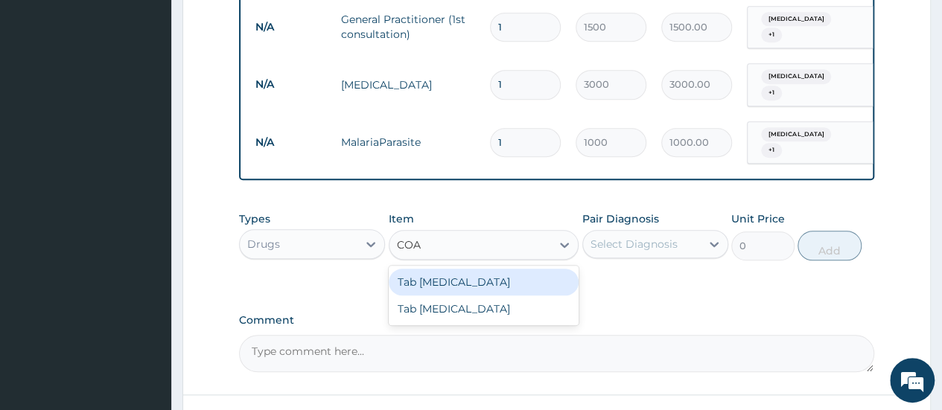
type input "COAR"
click at [562, 269] on div "Tab COARTEM" at bounding box center [484, 282] width 191 height 27
type input "130"
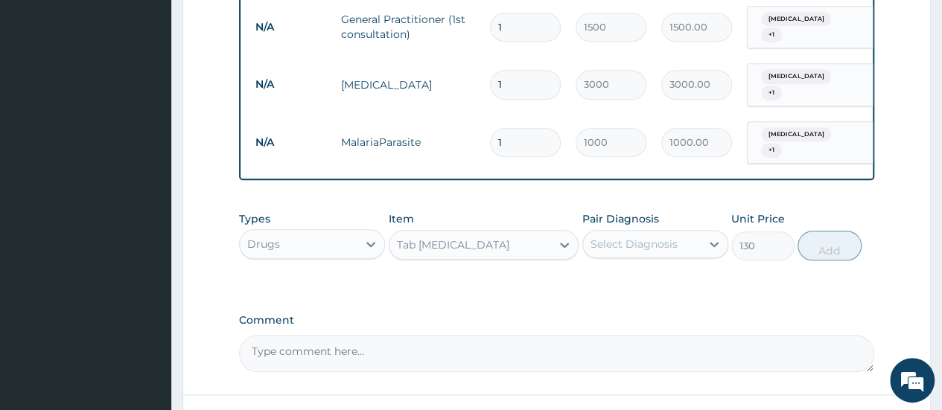
click at [673, 232] on div "Select Diagnosis" at bounding box center [642, 244] width 118 height 24
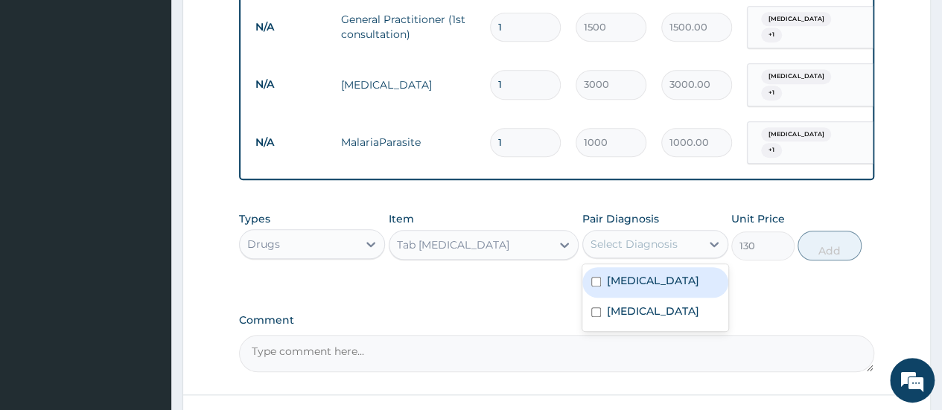
drag, startPoint x: 674, startPoint y: 264, endPoint x: 672, endPoint y: 291, distance: 26.9
click at [674, 267] on div "Malaria" at bounding box center [655, 282] width 146 height 31
checkbox input "true"
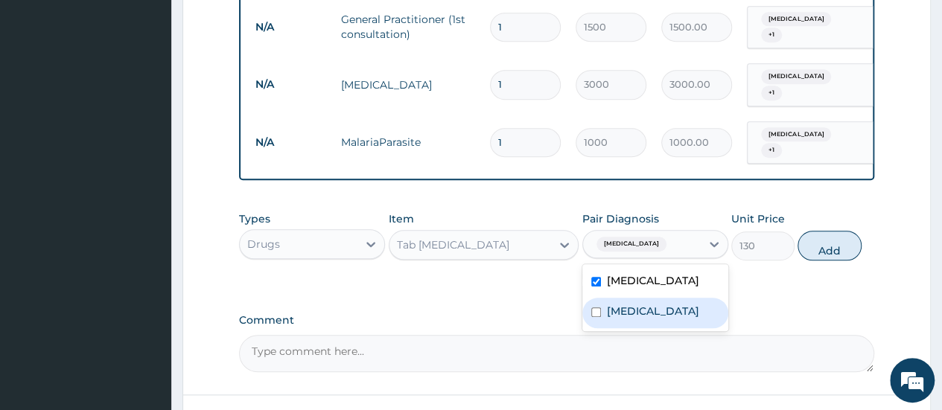
click at [672, 298] on div "Sepsis" at bounding box center [655, 313] width 146 height 31
checkbox input "true"
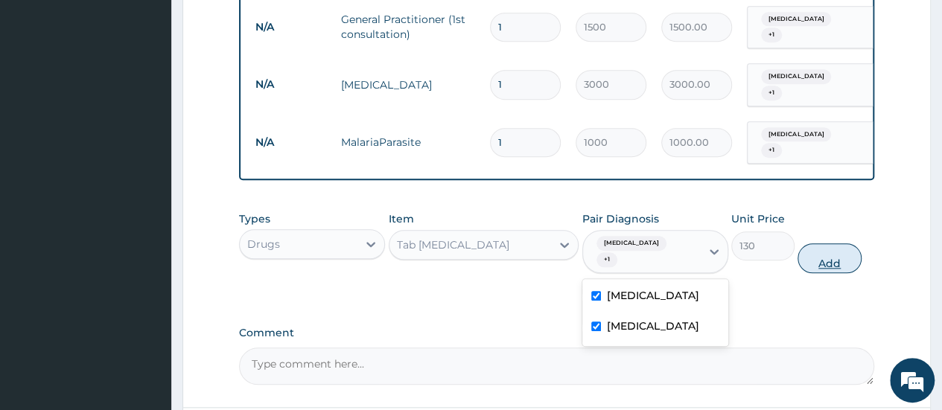
click at [829, 244] on button "Add" at bounding box center [829, 259] width 63 height 30
type input "0"
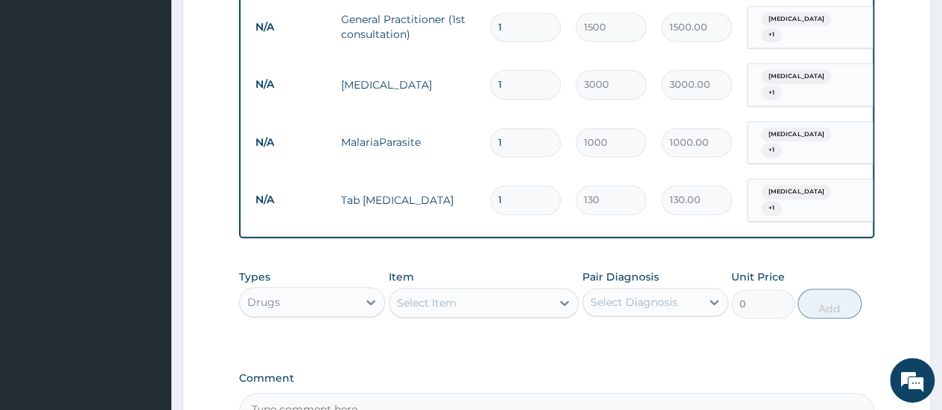
type input "0.00"
type input "6"
type input "780.00"
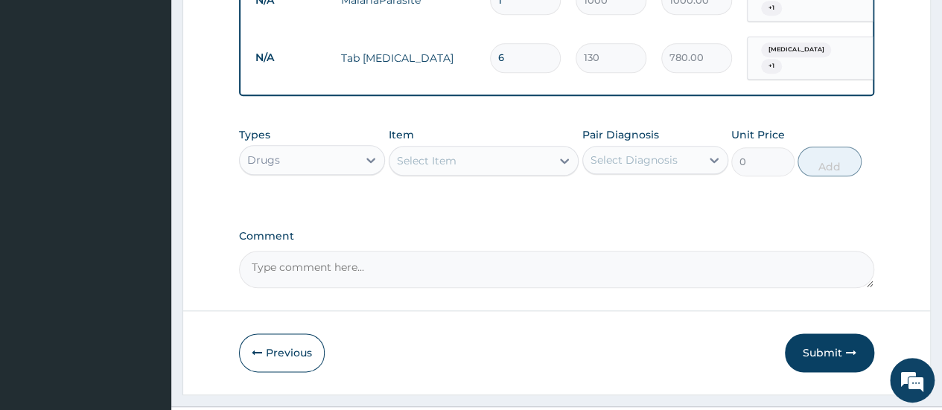
scroll to position [745, 0]
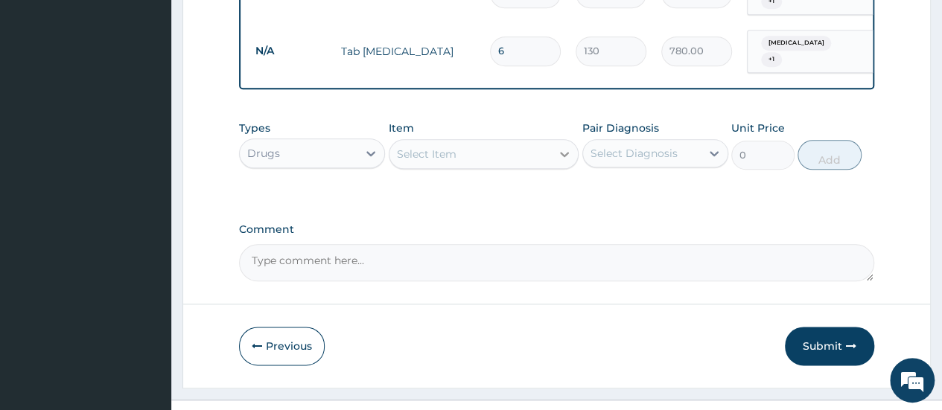
type input "6"
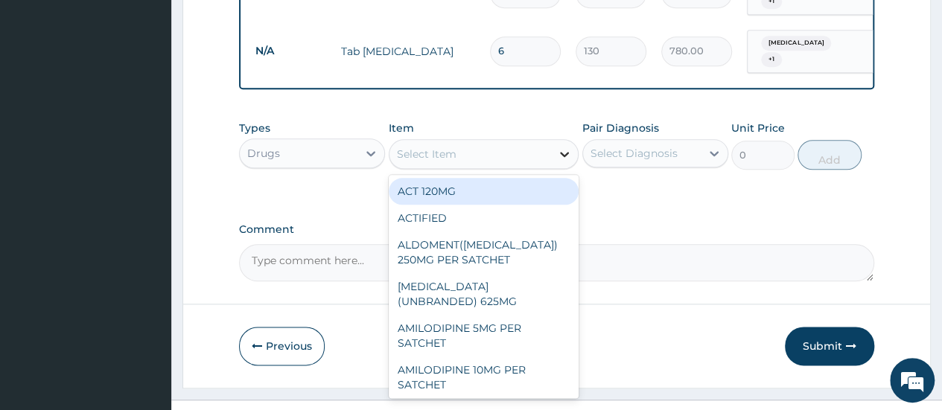
click at [563, 152] on icon at bounding box center [564, 154] width 9 height 5
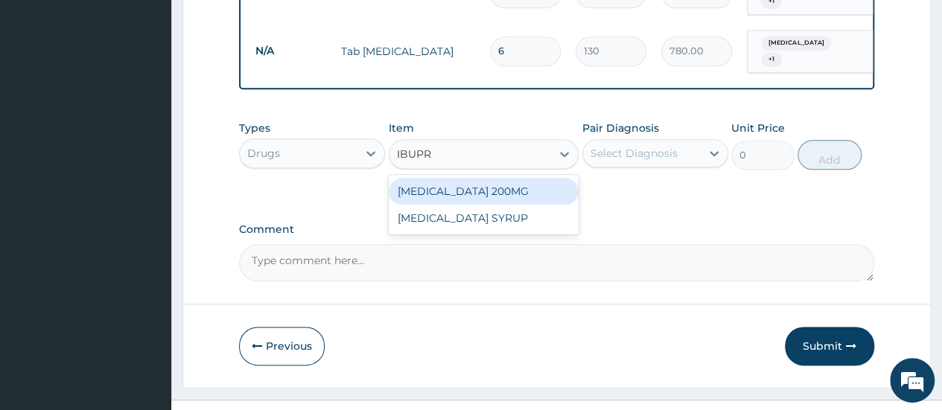
type input "IBUPRO"
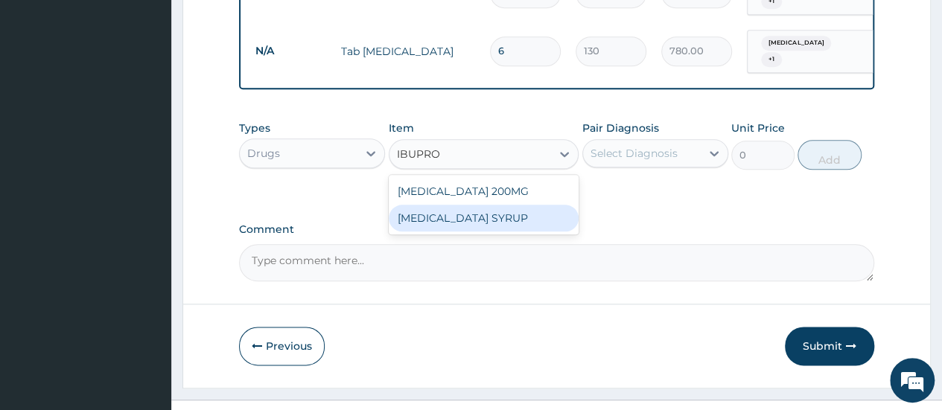
click at [485, 209] on div "IBUPROFEN SYRUP" at bounding box center [484, 218] width 191 height 27
type input "700"
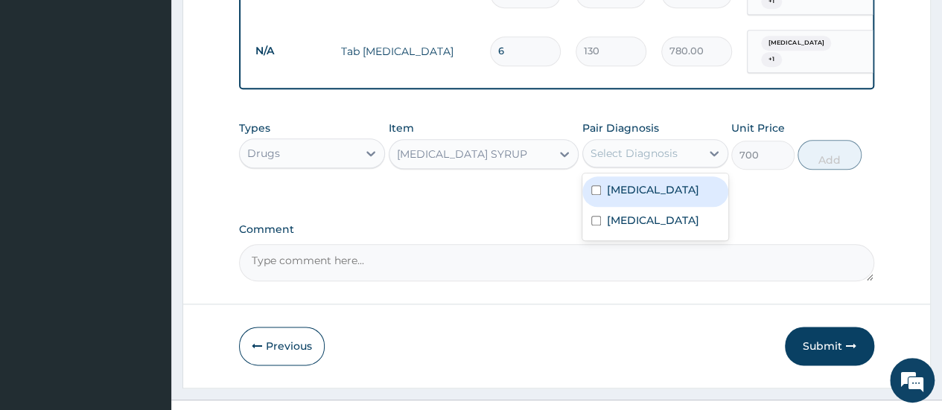
click at [636, 146] on div "Select Diagnosis" at bounding box center [634, 153] width 87 height 15
drag, startPoint x: 642, startPoint y: 173, endPoint x: 649, endPoint y: 215, distance: 42.2
click at [642, 182] on label "Malaria" at bounding box center [653, 189] width 92 height 15
checkbox input "true"
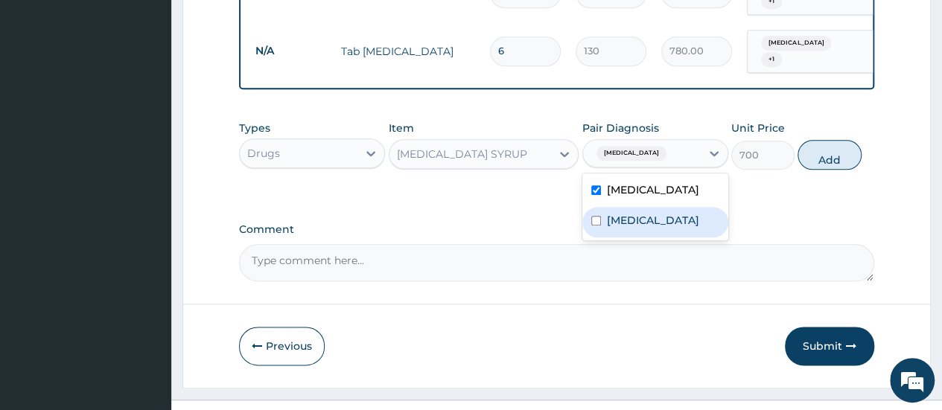
click at [649, 219] on div "Sepsis" at bounding box center [655, 222] width 146 height 31
checkbox input "true"
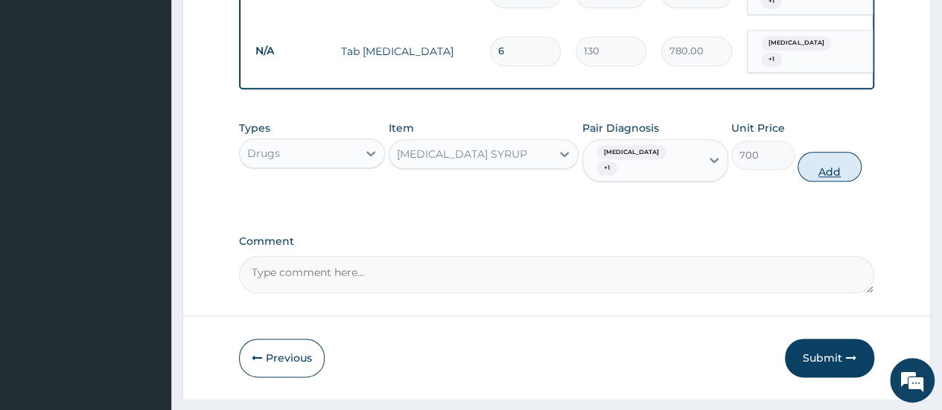
click at [825, 152] on button "Add" at bounding box center [829, 167] width 63 height 30
type input "0"
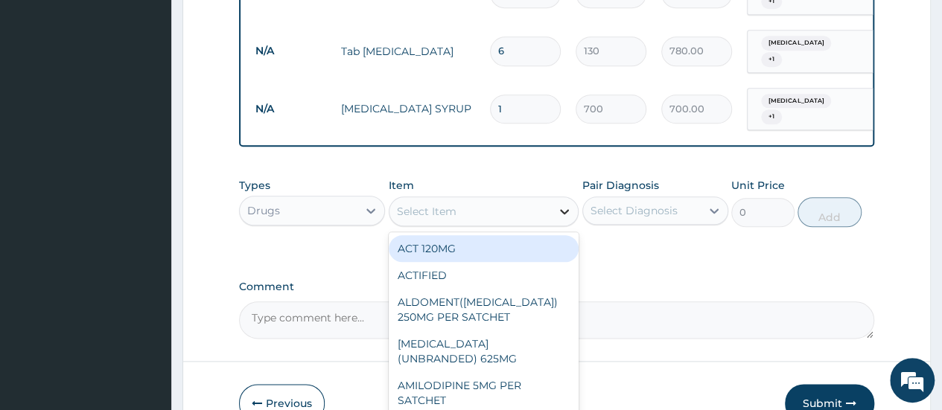
click at [568, 204] on icon at bounding box center [564, 211] width 15 height 15
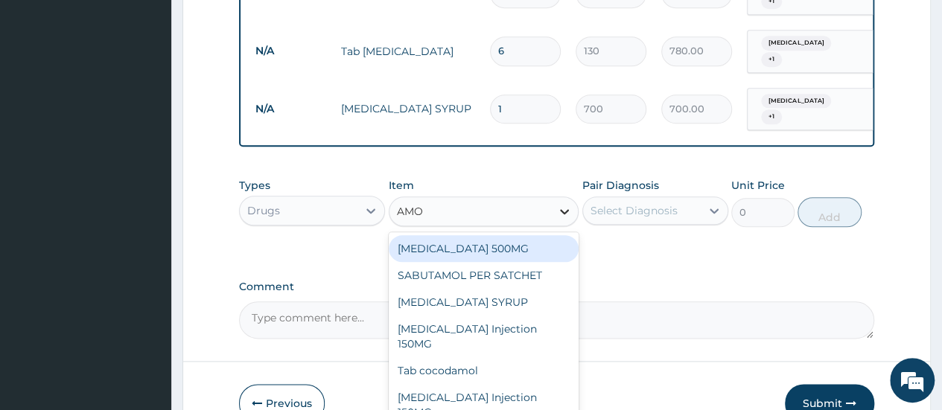
type input "AMOX"
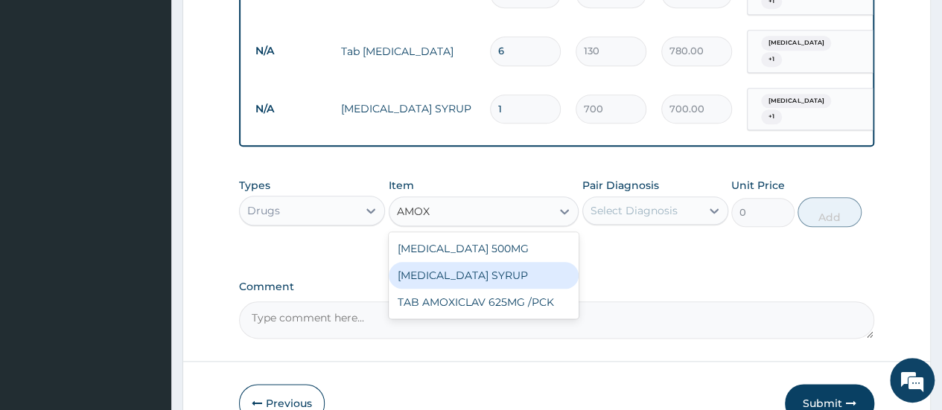
drag, startPoint x: 484, startPoint y: 258, endPoint x: 602, endPoint y: 212, distance: 126.7
click at [487, 262] on div "AMOXICILLIN SYRUP" at bounding box center [484, 275] width 191 height 27
type input "1050"
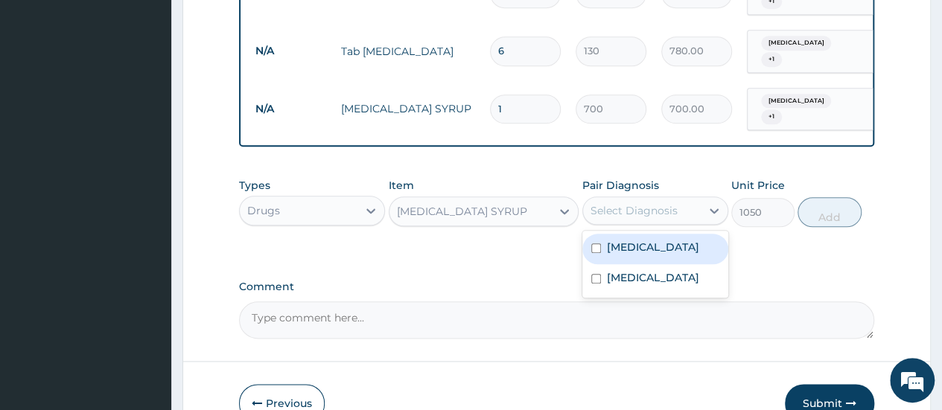
click at [649, 203] on div "Select Diagnosis" at bounding box center [634, 210] width 87 height 15
click at [632, 240] on label "Malaria" at bounding box center [653, 247] width 92 height 15
checkbox input "true"
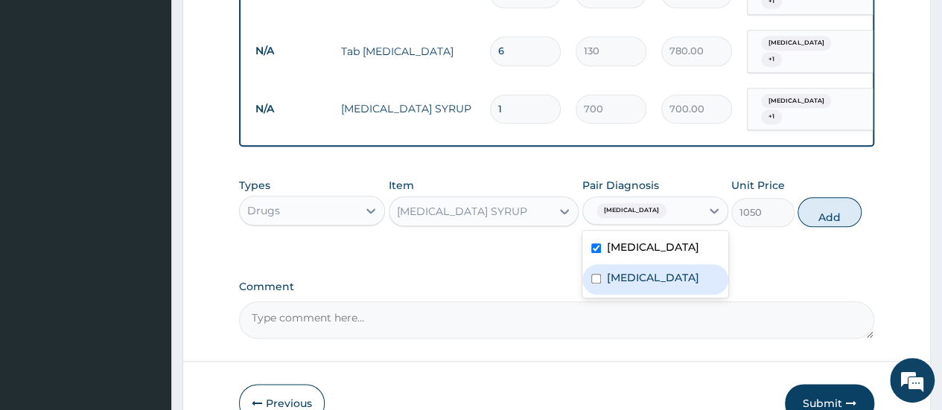
click at [630, 267] on div "Sepsis" at bounding box center [655, 279] width 146 height 31
checkbox input "true"
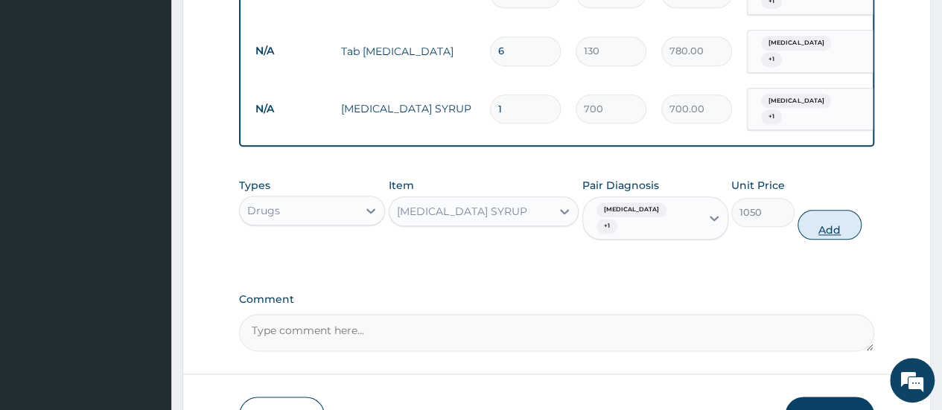
click at [813, 210] on button "Add" at bounding box center [829, 225] width 63 height 30
type input "0"
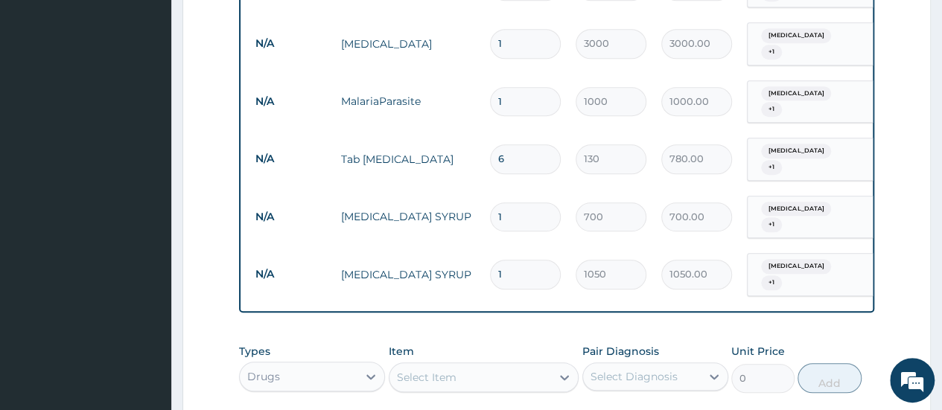
scroll to position [636, 0]
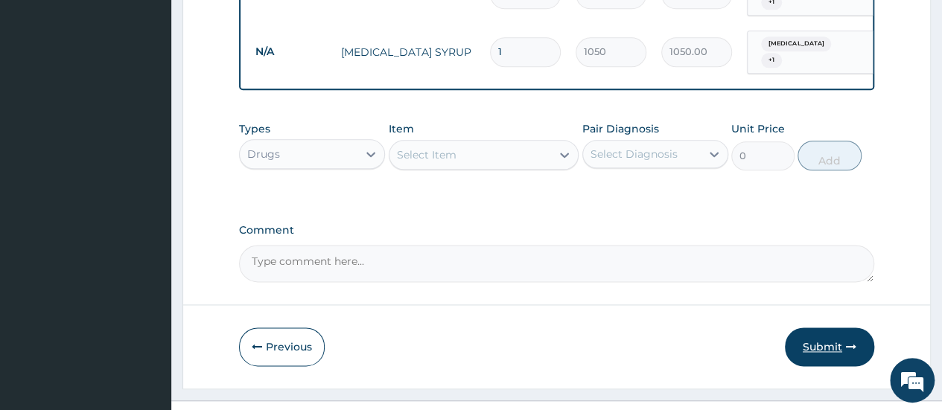
click at [836, 328] on button "Submit" at bounding box center [829, 347] width 89 height 39
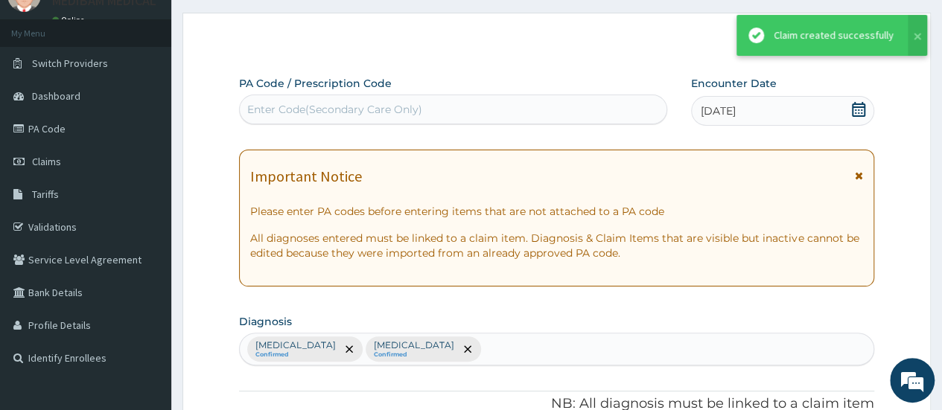
scroll to position [860, 0]
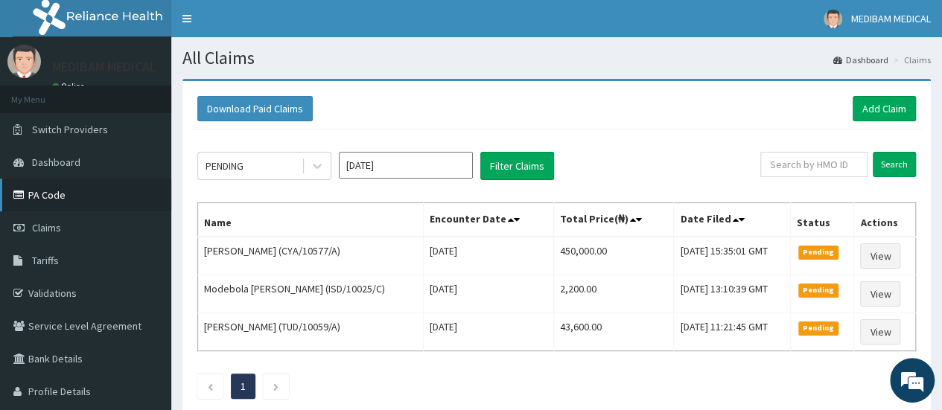
click at [52, 199] on link "PA Code" at bounding box center [85, 195] width 171 height 33
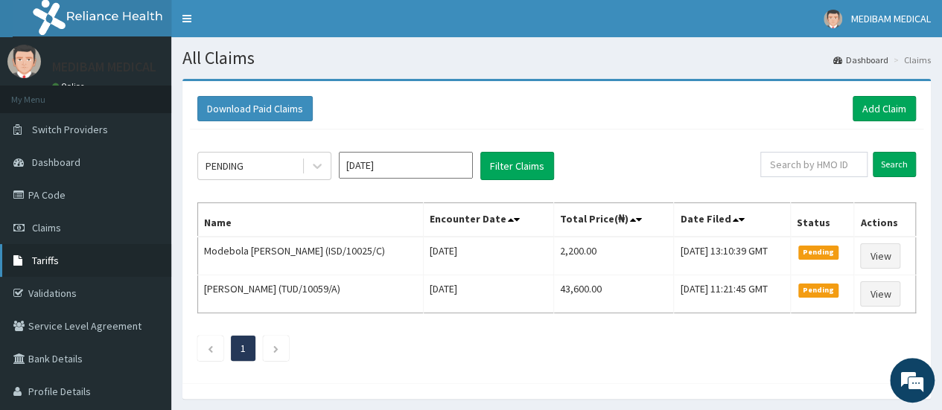
click at [58, 261] on link "Tariffs" at bounding box center [85, 260] width 171 height 33
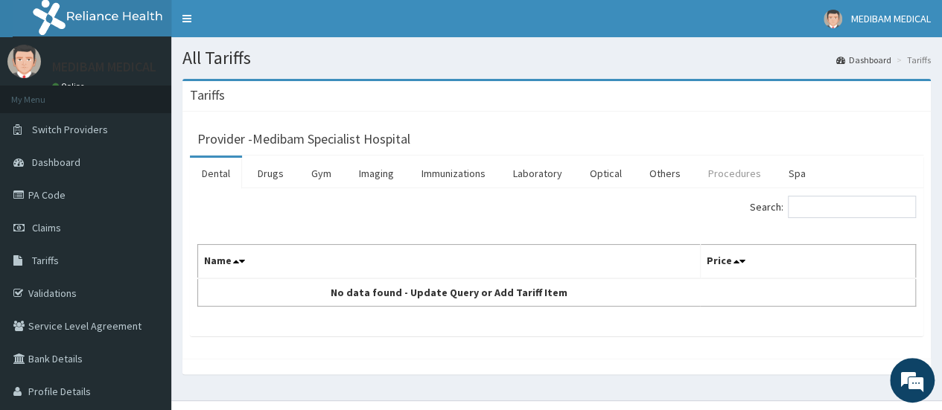
click at [740, 177] on link "Procedures" at bounding box center [734, 173] width 77 height 31
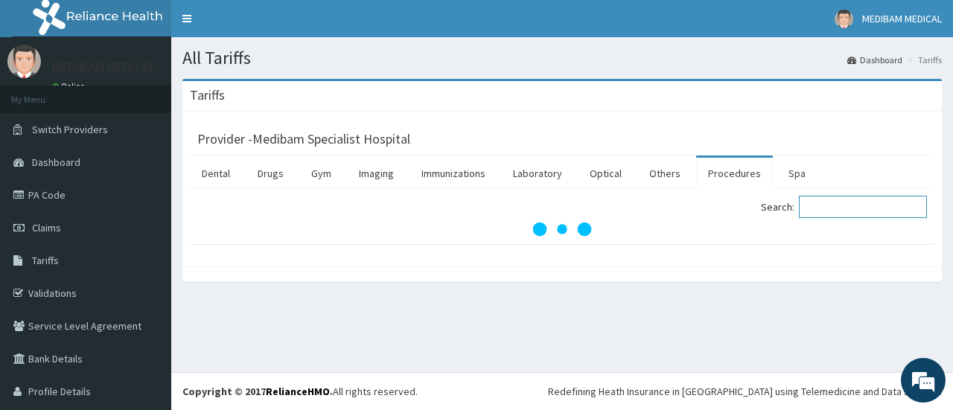
click at [828, 205] on input "Search:" at bounding box center [863, 207] width 128 height 22
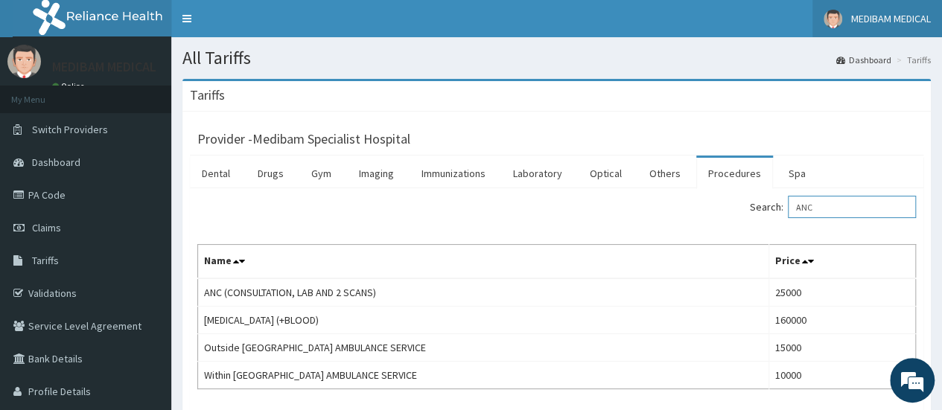
type input "ANC"
